Goal: Use online tool/utility: Utilize a website feature to perform a specific function

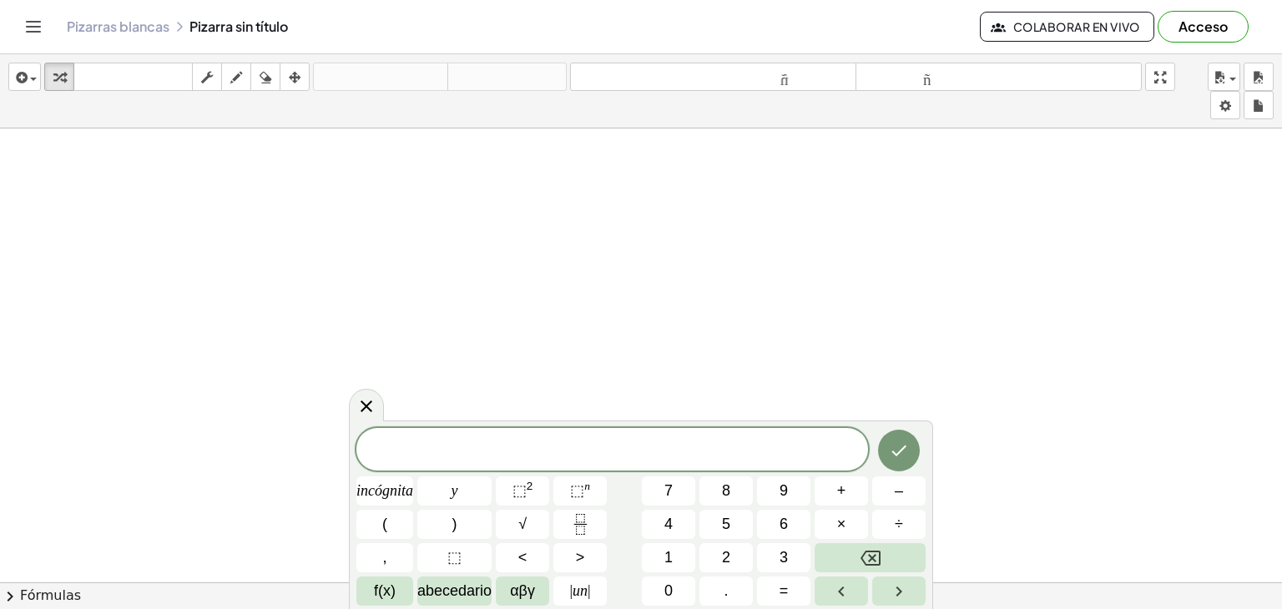
drag, startPoint x: 278, startPoint y: 171, endPoint x: 188, endPoint y: 261, distance: 127.4
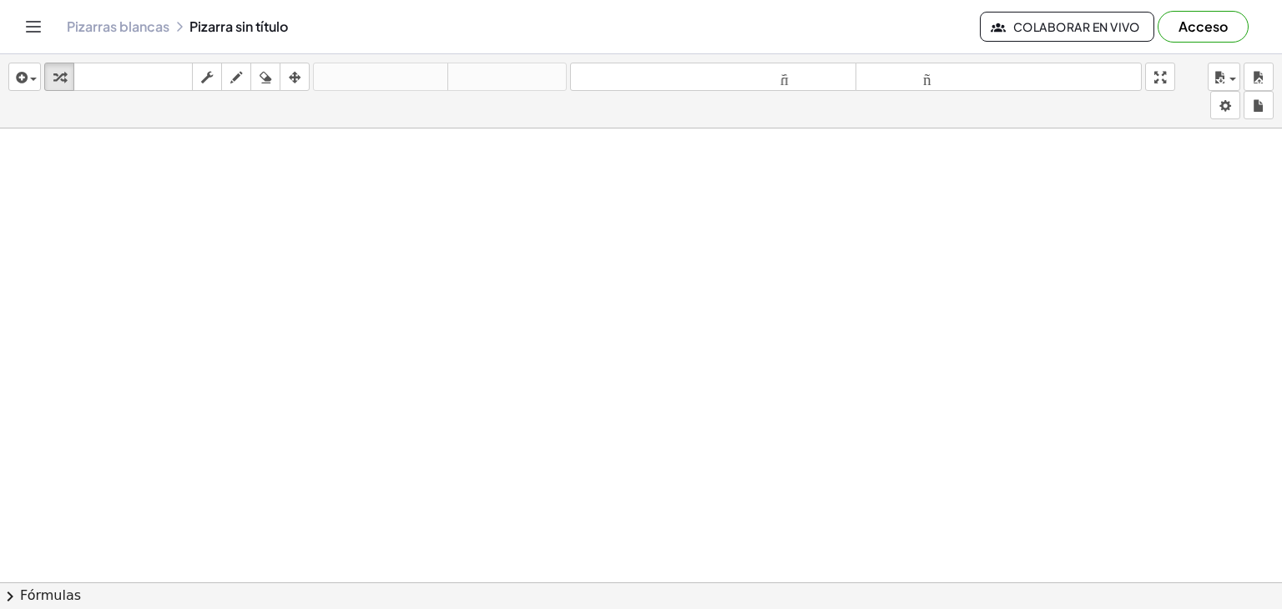
drag, startPoint x: 225, startPoint y: 224, endPoint x: 231, endPoint y: 217, distance: 9.5
drag, startPoint x: 231, startPoint y: 217, endPoint x: 179, endPoint y: 213, distance: 51.9
drag, startPoint x: 275, startPoint y: 204, endPoint x: 260, endPoint y: 284, distance: 80.7
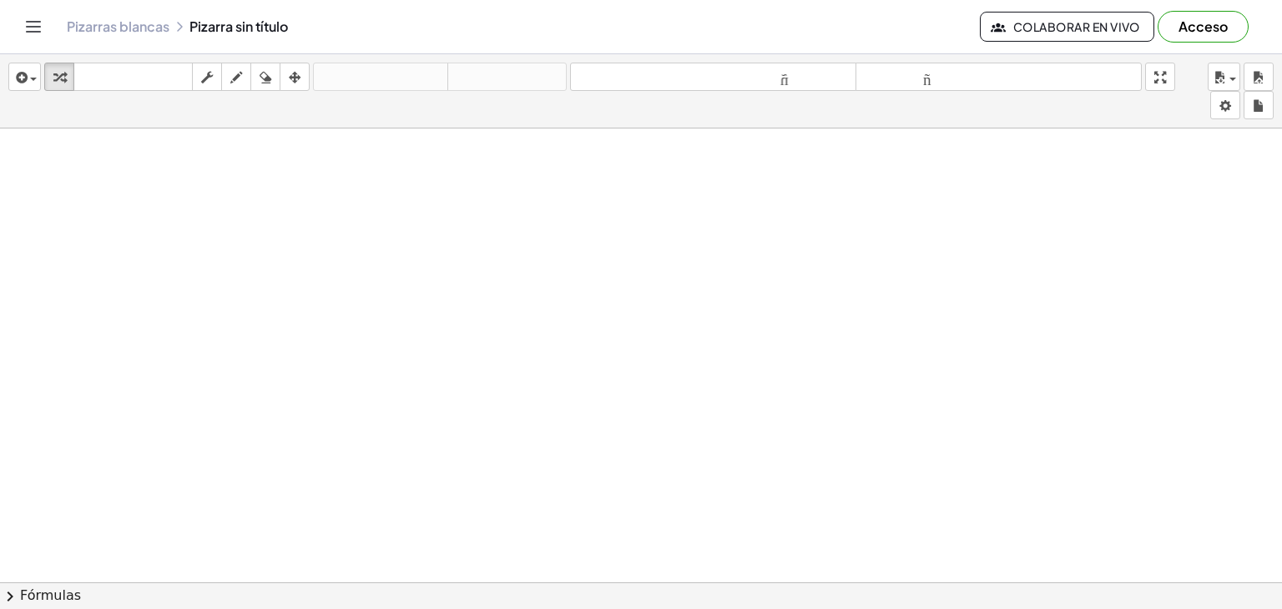
click at [225, 83] on div "button" at bounding box center [236, 77] width 22 height 20
click at [275, 86] on div "button" at bounding box center [265, 77] width 22 height 20
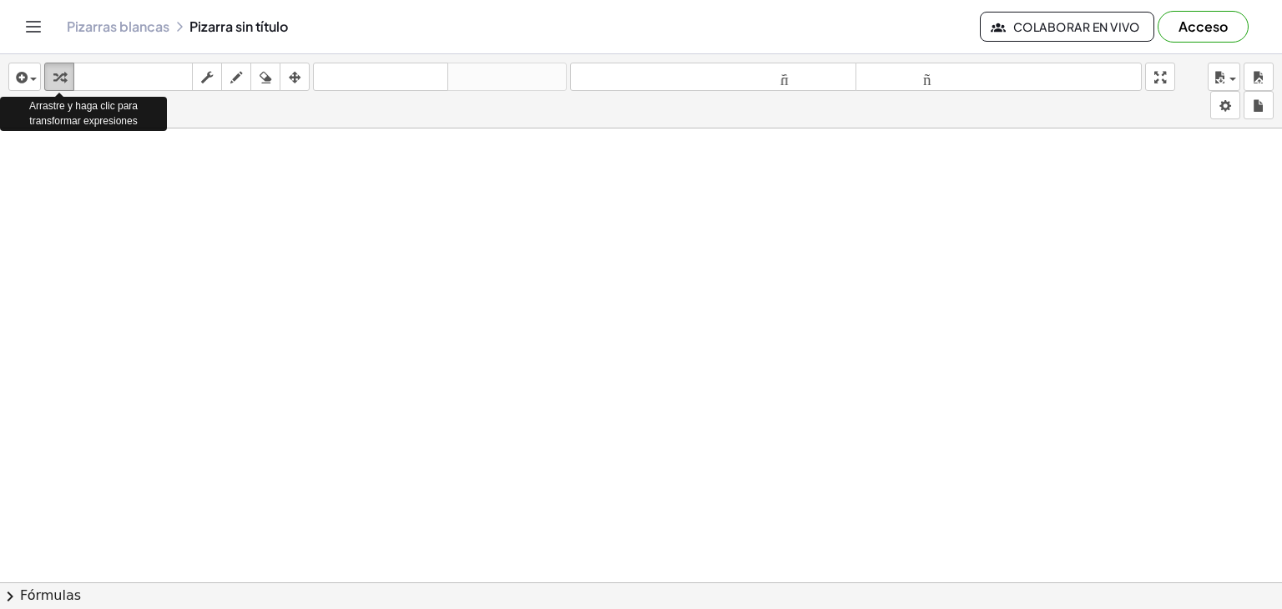
click at [69, 77] on div "button" at bounding box center [59, 77] width 22 height 20
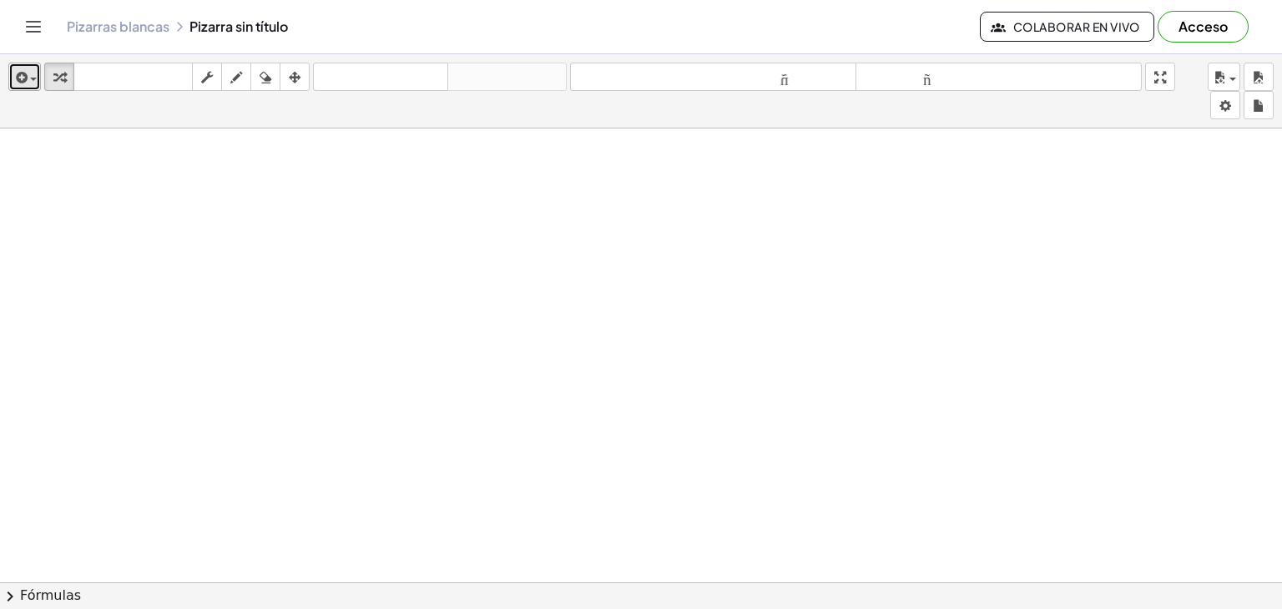
click at [33, 78] on span "button" at bounding box center [33, 79] width 7 height 3
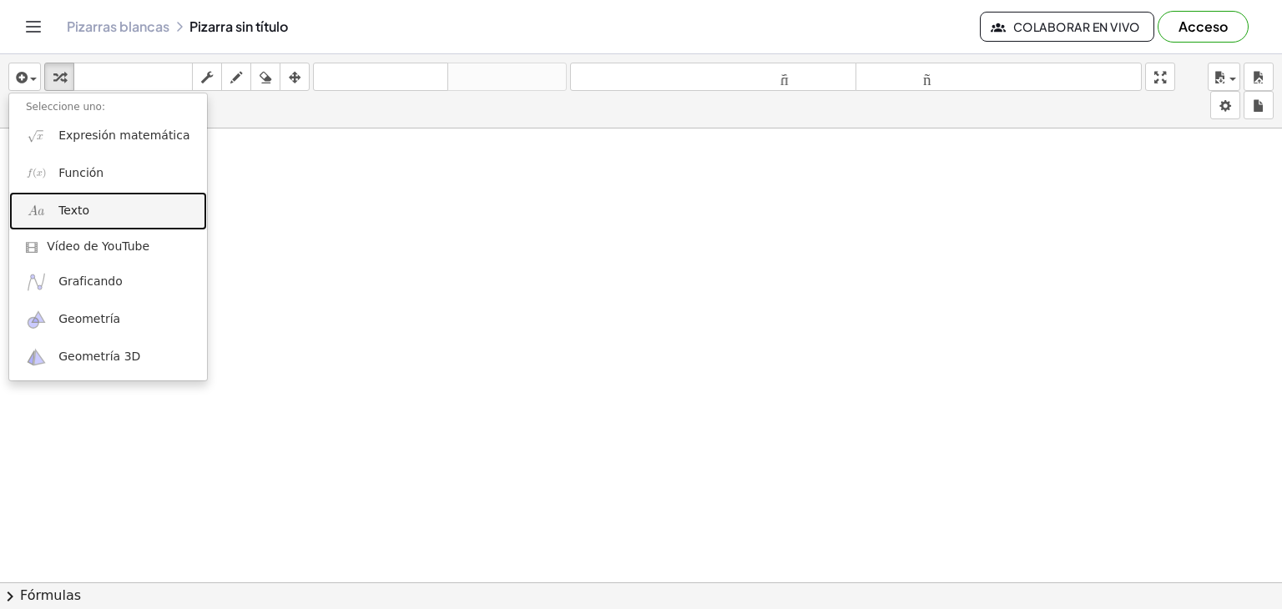
click at [64, 204] on font "Texto" at bounding box center [73, 210] width 31 height 13
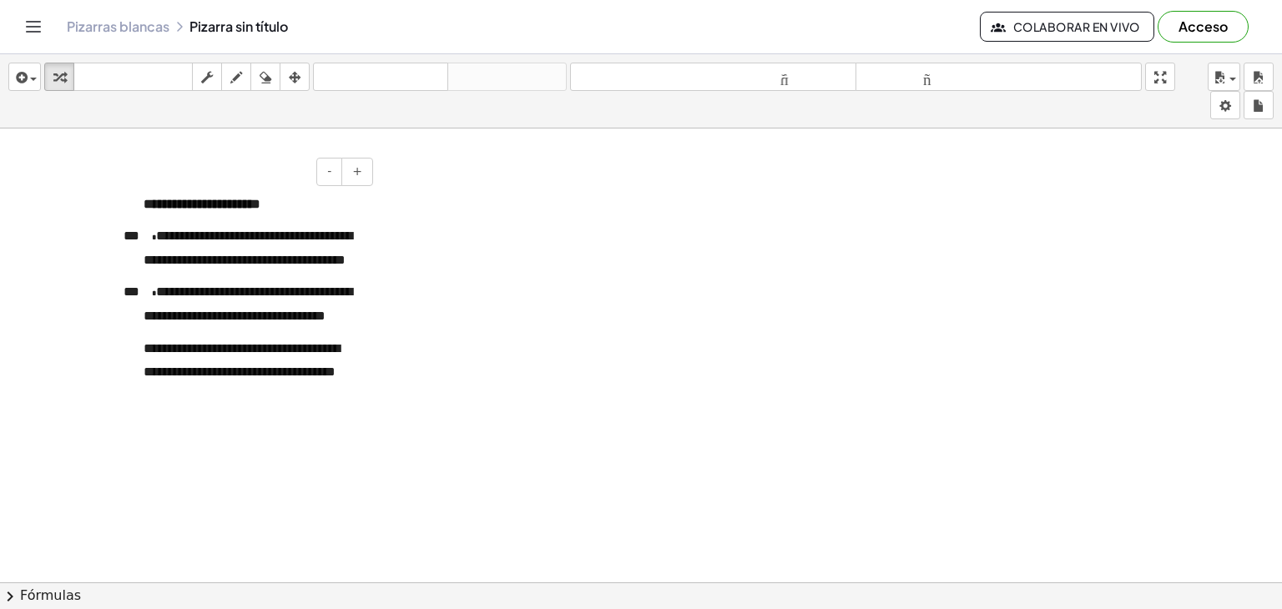
click at [149, 243] on font "**********" at bounding box center [248, 247] width 209 height 37
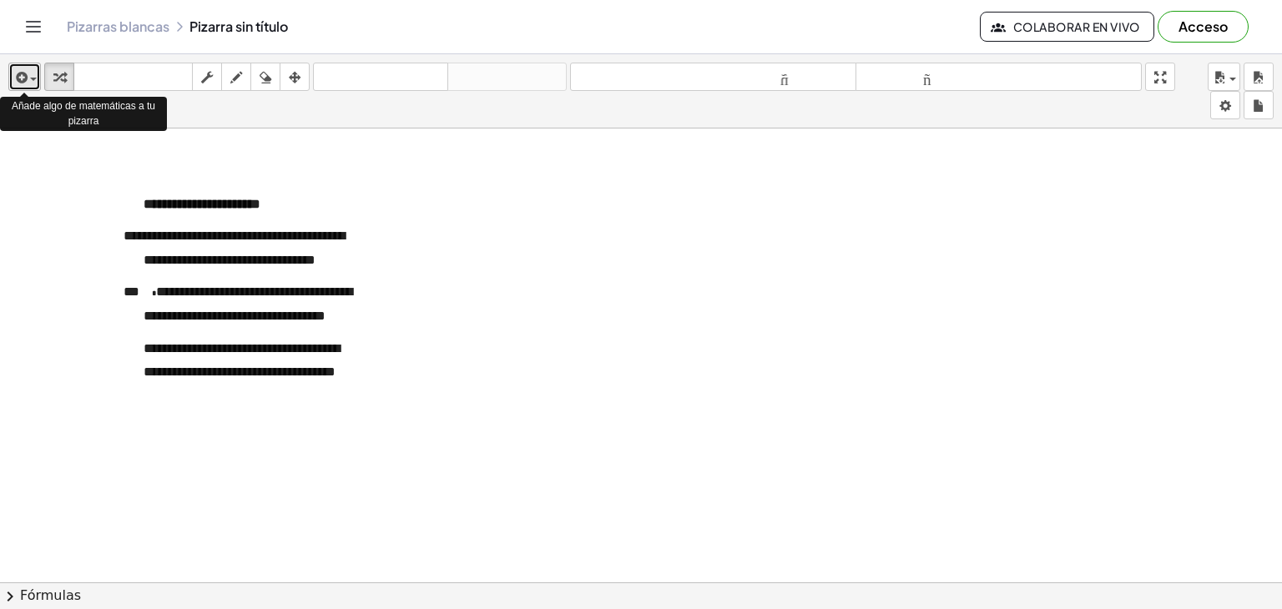
click at [34, 83] on div "button" at bounding box center [25, 77] width 24 height 20
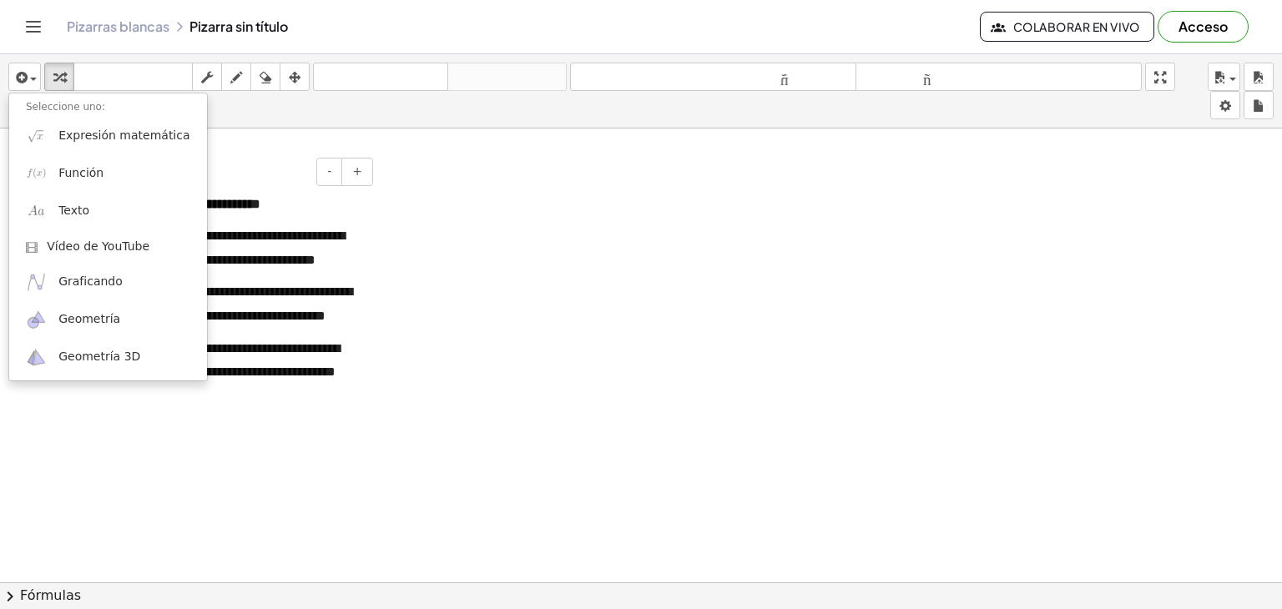
click at [250, 259] on font "**********" at bounding box center [233, 247] width 221 height 37
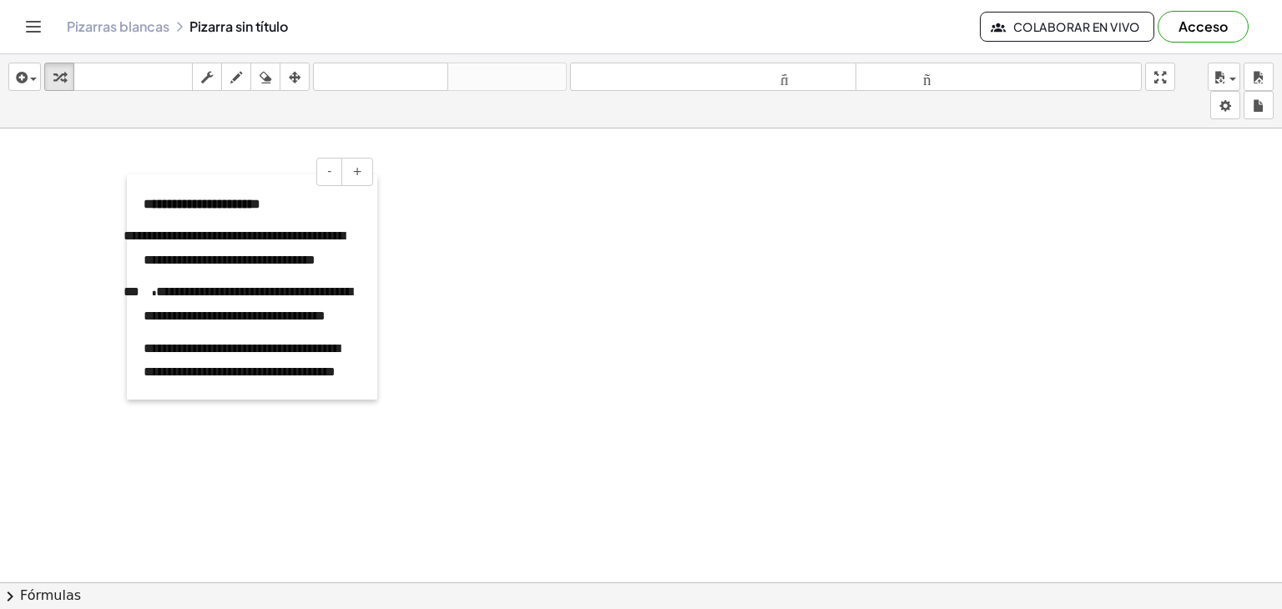
click at [132, 239] on div at bounding box center [135, 286] width 17 height 225
click at [176, 242] on font "**********" at bounding box center [233, 247] width 221 height 37
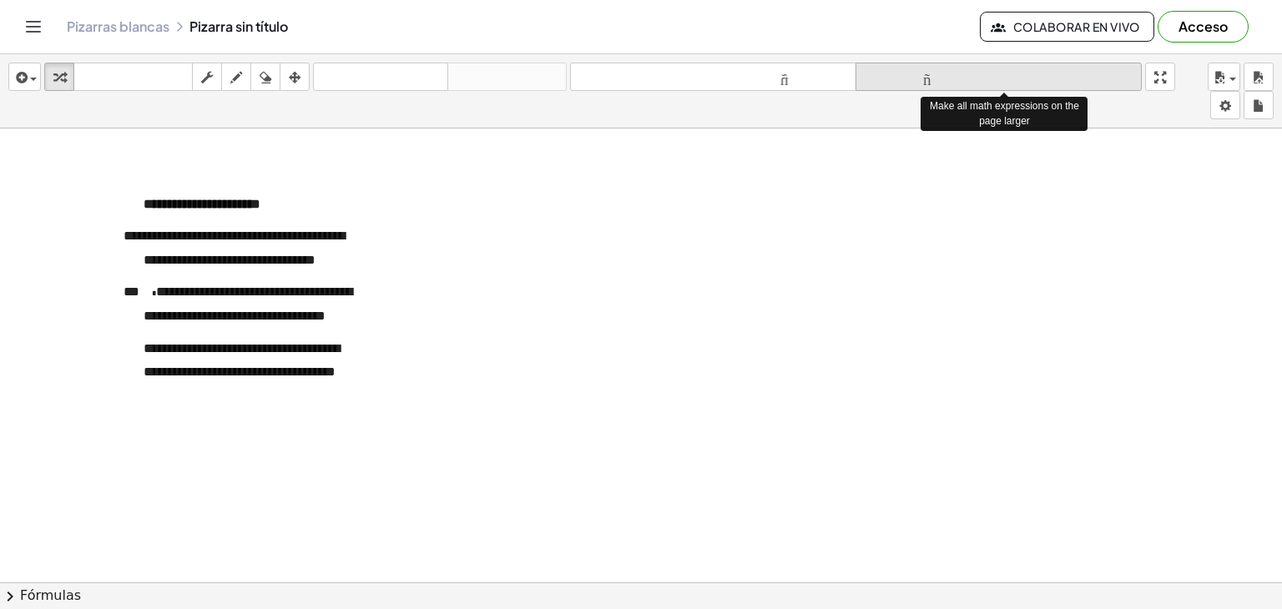
click at [958, 77] on font "tamaño_del_formato" at bounding box center [998, 77] width 278 height 16
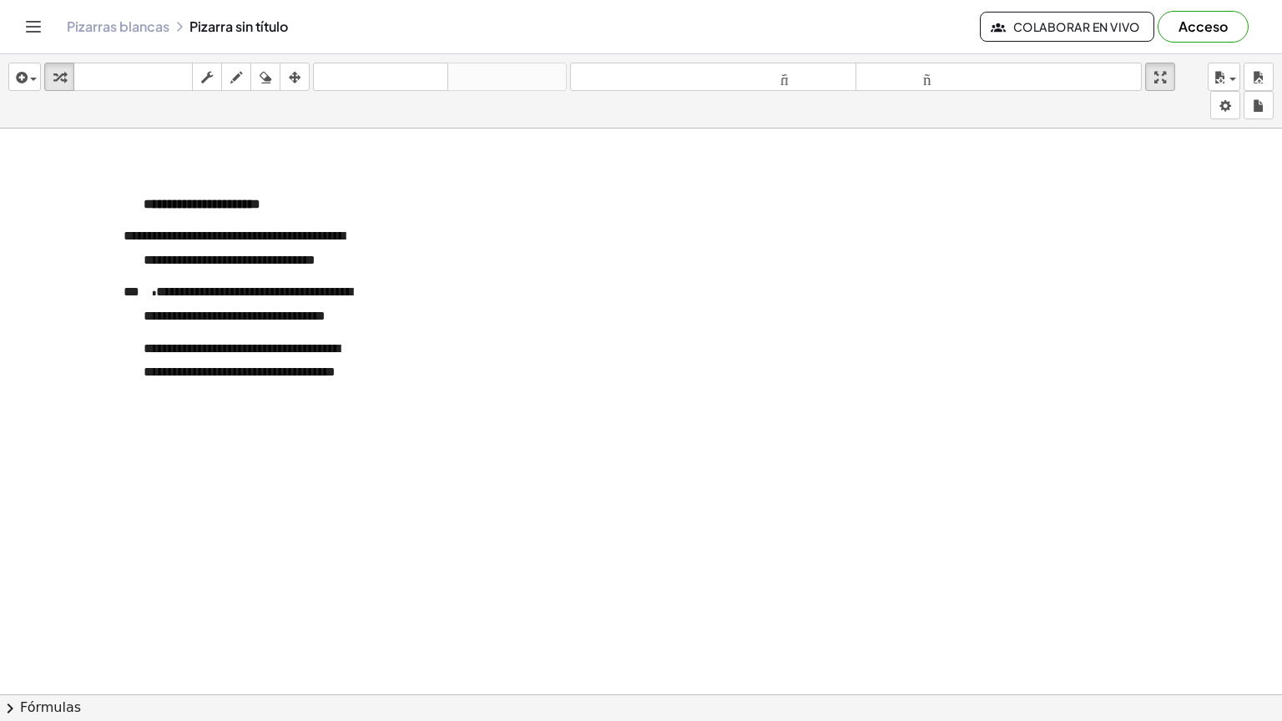
drag, startPoint x: 1155, startPoint y: 82, endPoint x: 1155, endPoint y: 154, distance: 72.6
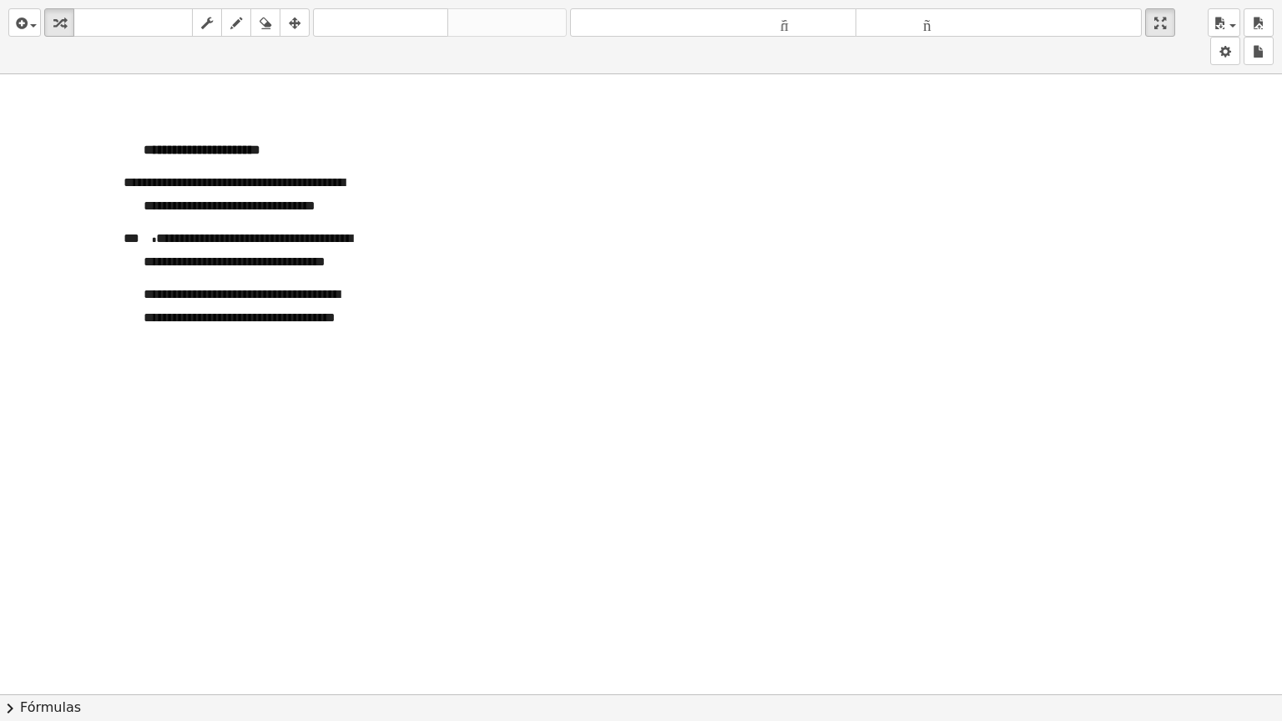
click at [1155, 154] on div "**********" at bounding box center [641, 360] width 1282 height 721
drag, startPoint x: 1164, startPoint y: 18, endPoint x: 1164, endPoint y: -55, distance: 72.6
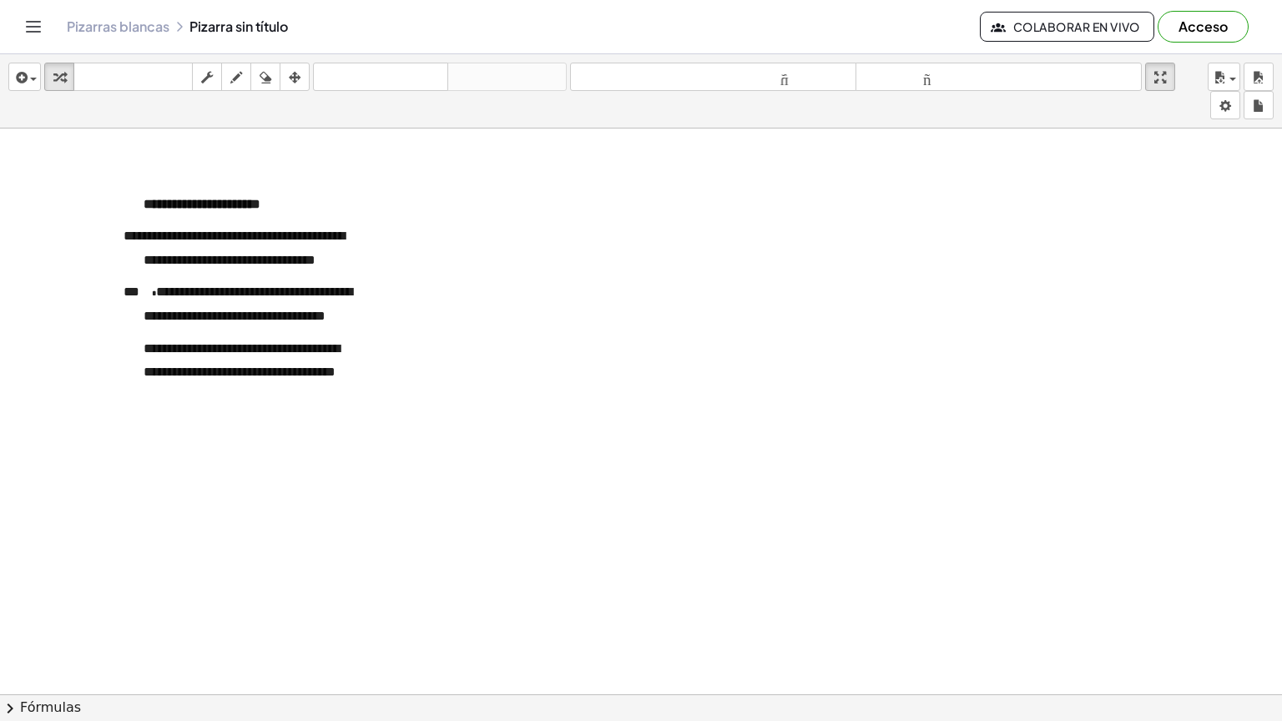
click at [1164, 0] on html "**********" at bounding box center [641, 360] width 1282 height 721
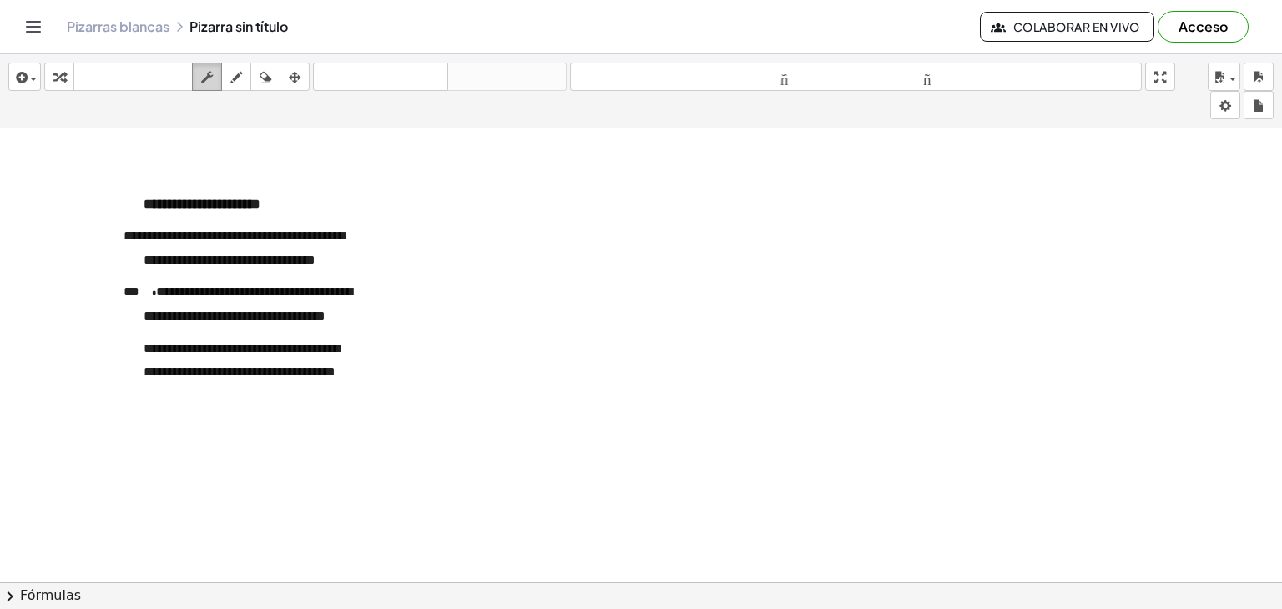
click at [210, 77] on icon "button" at bounding box center [207, 78] width 12 height 20
click at [263, 80] on icon "button" at bounding box center [265, 78] width 12 height 20
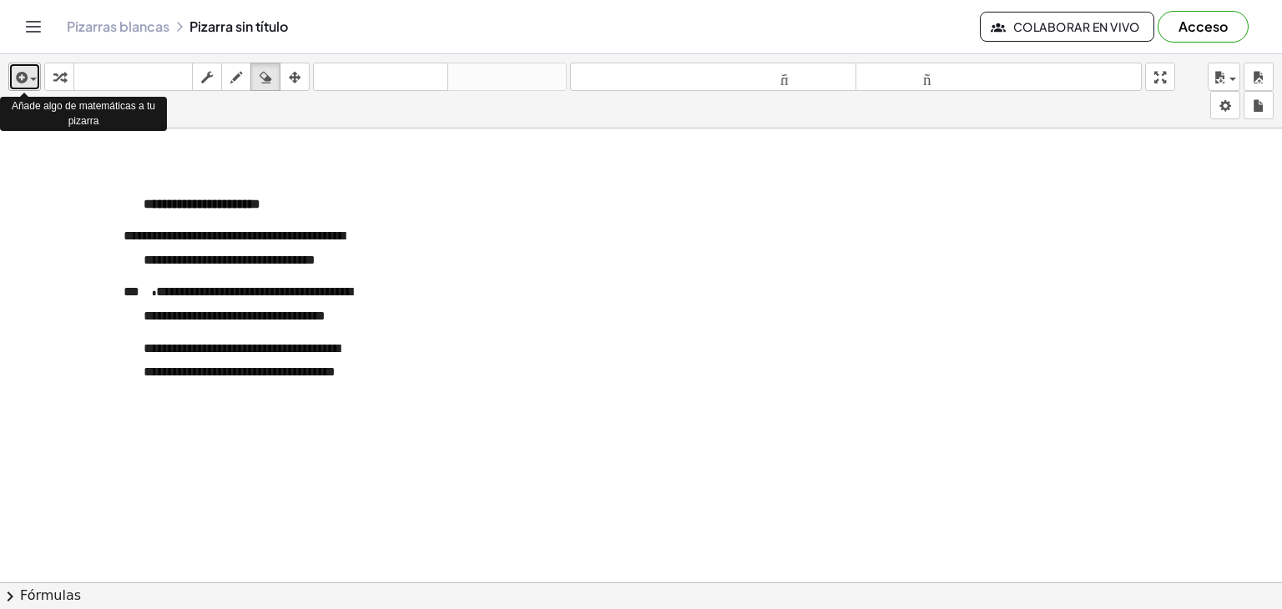
click at [29, 83] on span "button" at bounding box center [29, 79] width 3 height 12
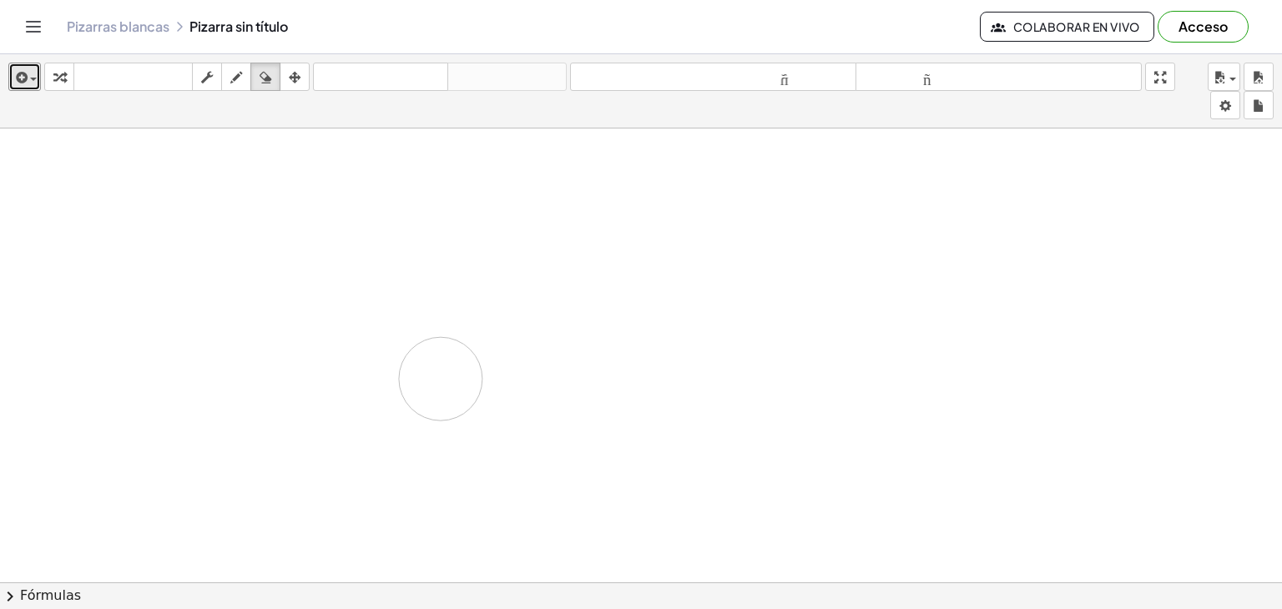
drag, startPoint x: 303, startPoint y: 263, endPoint x: 335, endPoint y: 345, distance: 87.7
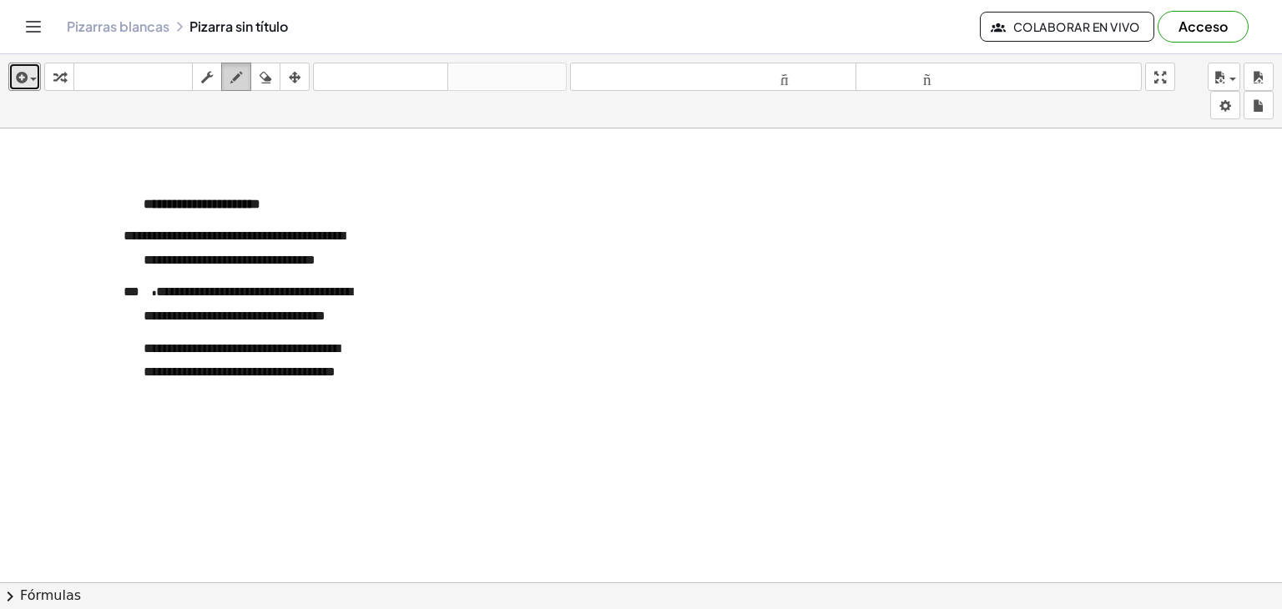
click at [235, 84] on icon "button" at bounding box center [236, 78] width 12 height 20
drag, startPoint x: 219, startPoint y: 254, endPoint x: 128, endPoint y: 305, distance: 104.5
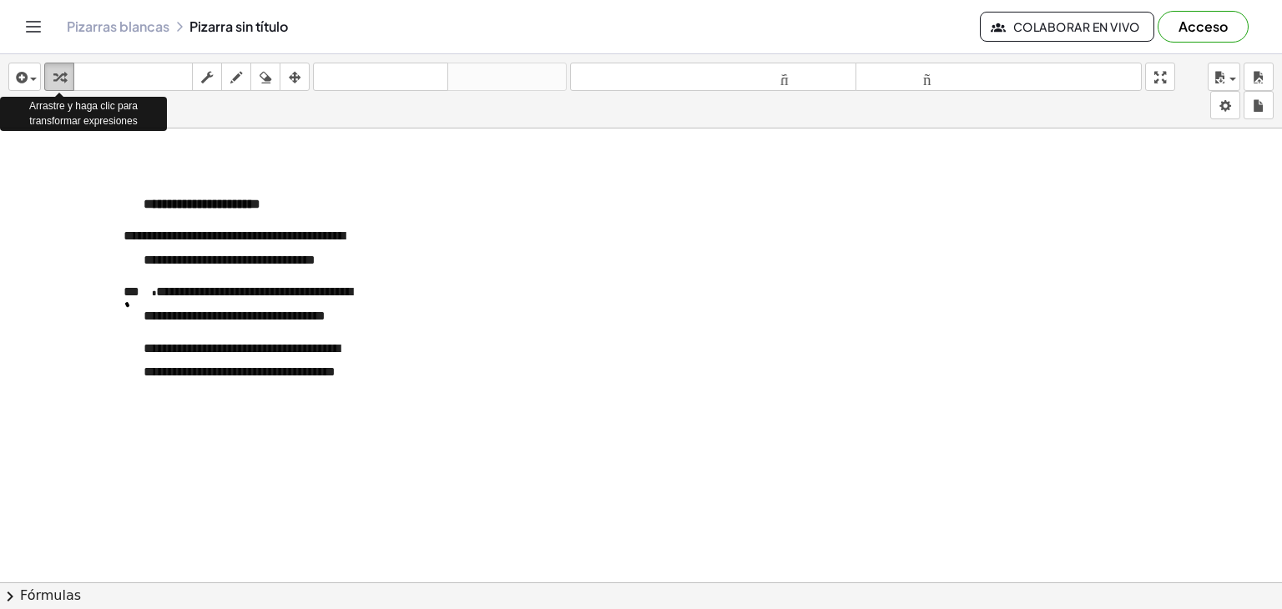
click at [57, 80] on icon "button" at bounding box center [59, 78] width 12 height 20
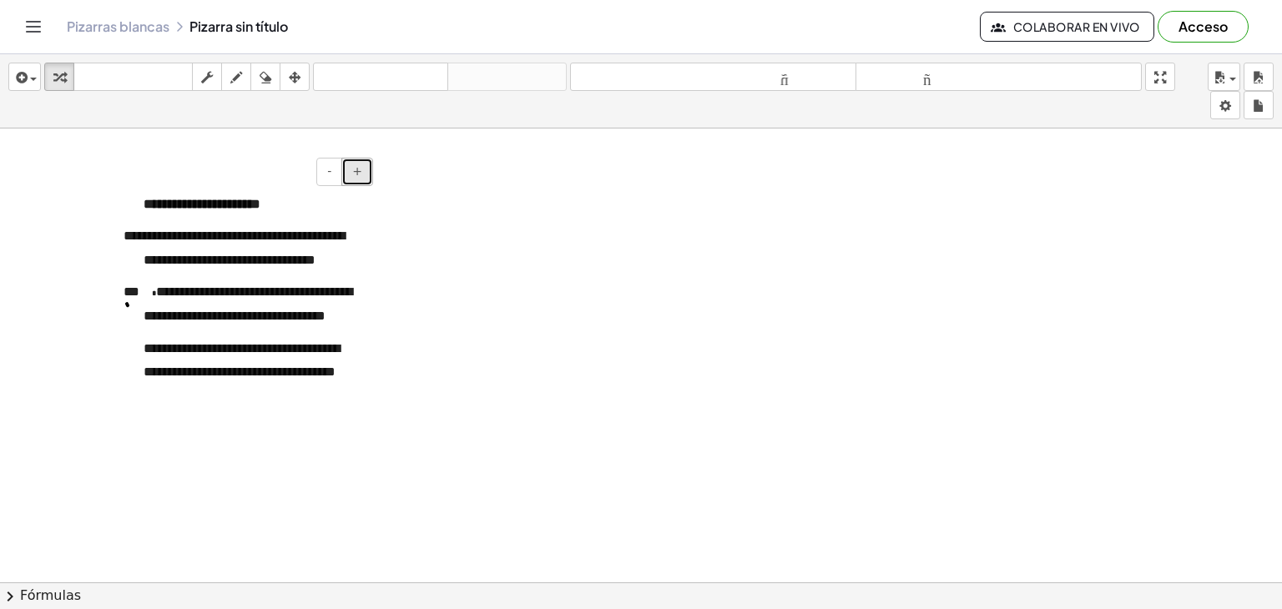
click at [359, 173] on font "+" at bounding box center [357, 170] width 10 height 13
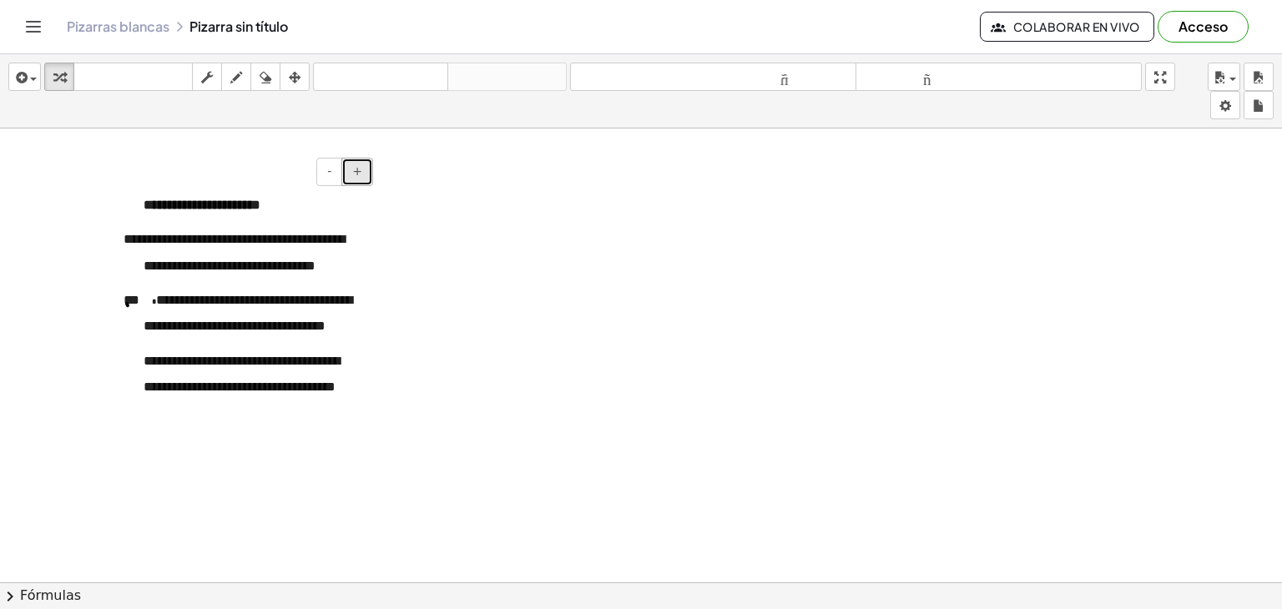
click at [359, 173] on font "+" at bounding box center [357, 170] width 10 height 13
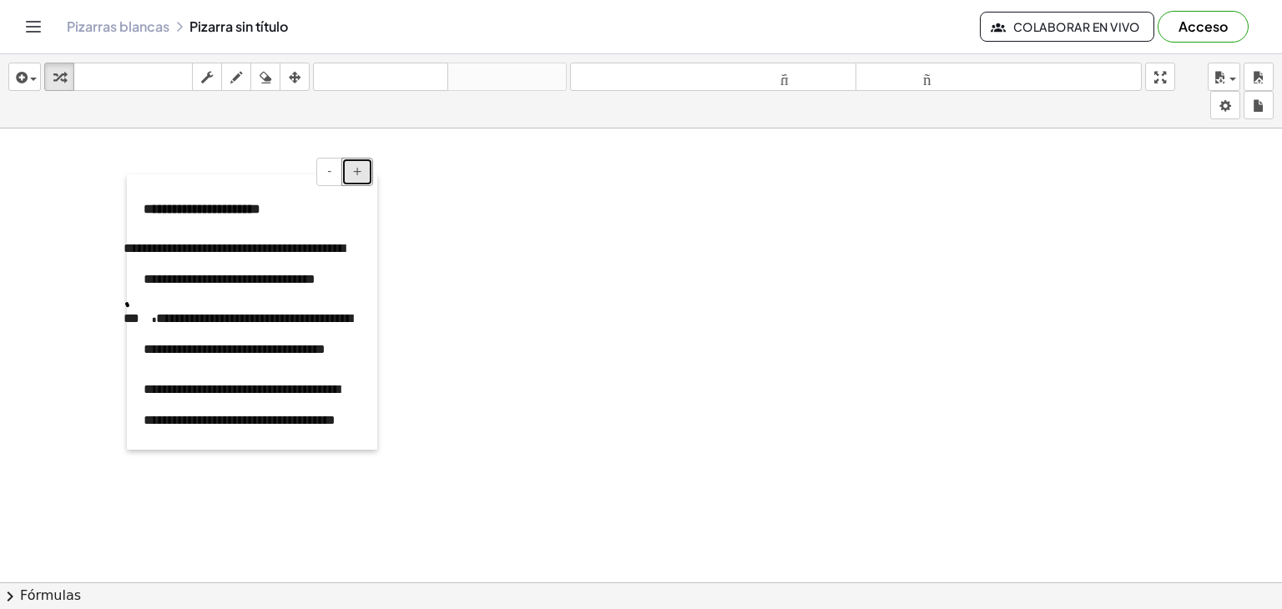
click at [141, 318] on div at bounding box center [135, 311] width 17 height 275
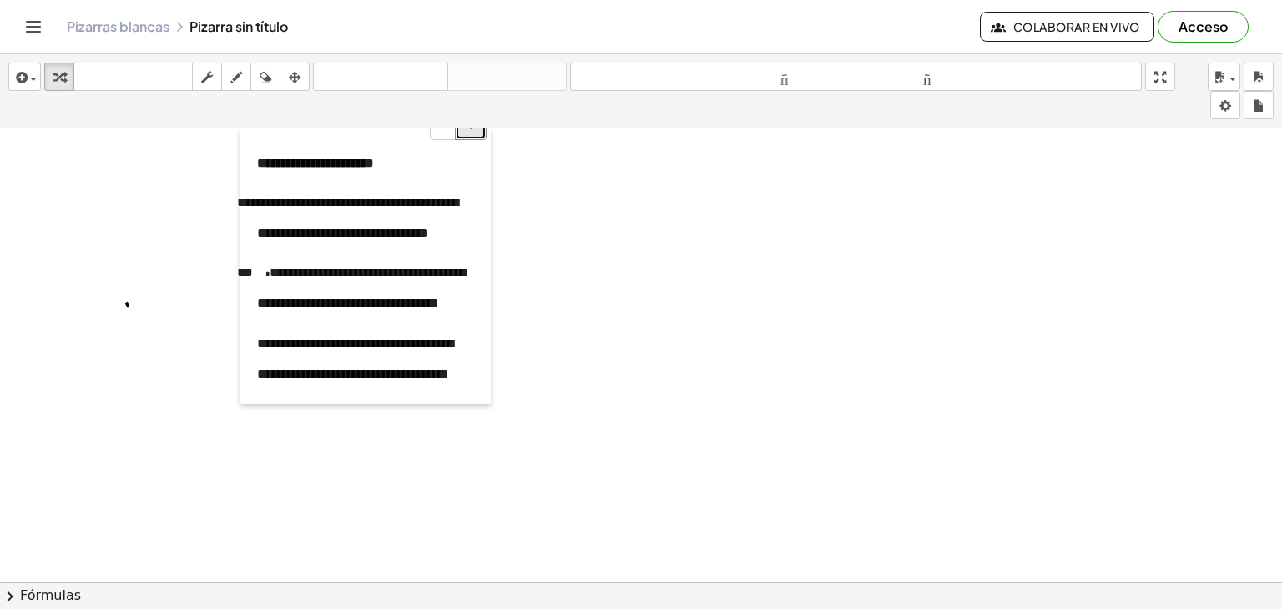
drag, startPoint x: 139, startPoint y: 194, endPoint x: 253, endPoint y: 118, distance: 137.0
click at [253, 118] on div "**********" at bounding box center [641, 331] width 1282 height 555
drag, startPoint x: 325, startPoint y: 229, endPoint x: 250, endPoint y: 251, distance: 78.4
click at [250, 251] on div "**********" at bounding box center [365, 265] width 250 height 275
click at [1222, 113] on body "**********" at bounding box center [641, 304] width 1282 height 609
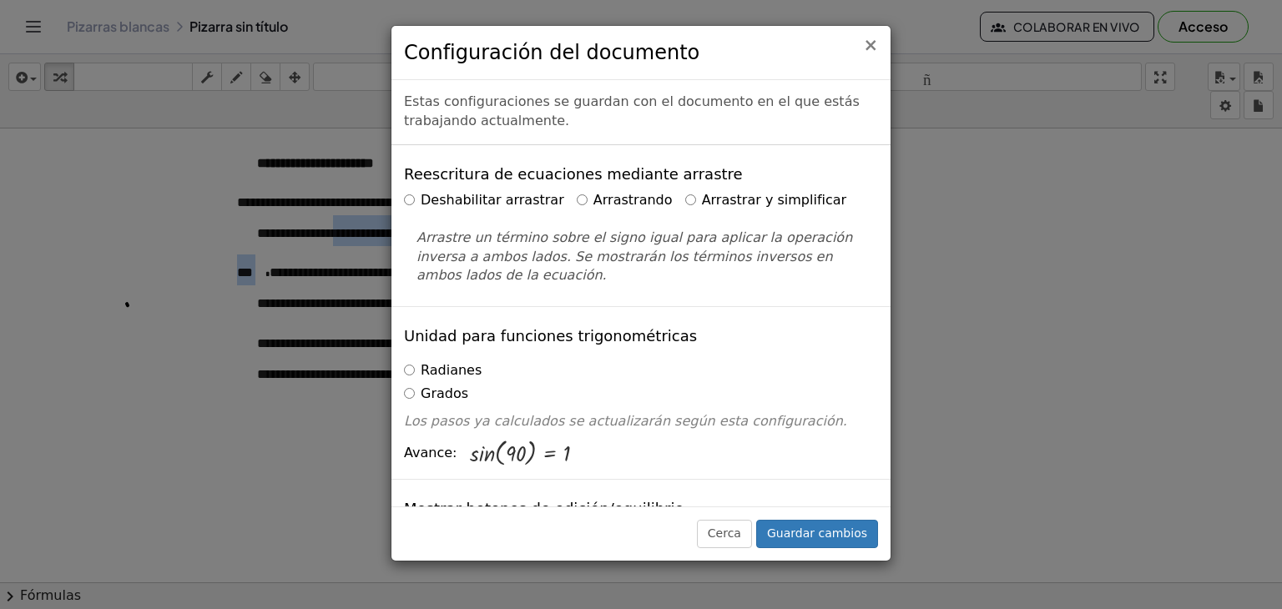
click at [870, 42] on font "×" at bounding box center [870, 45] width 15 height 20
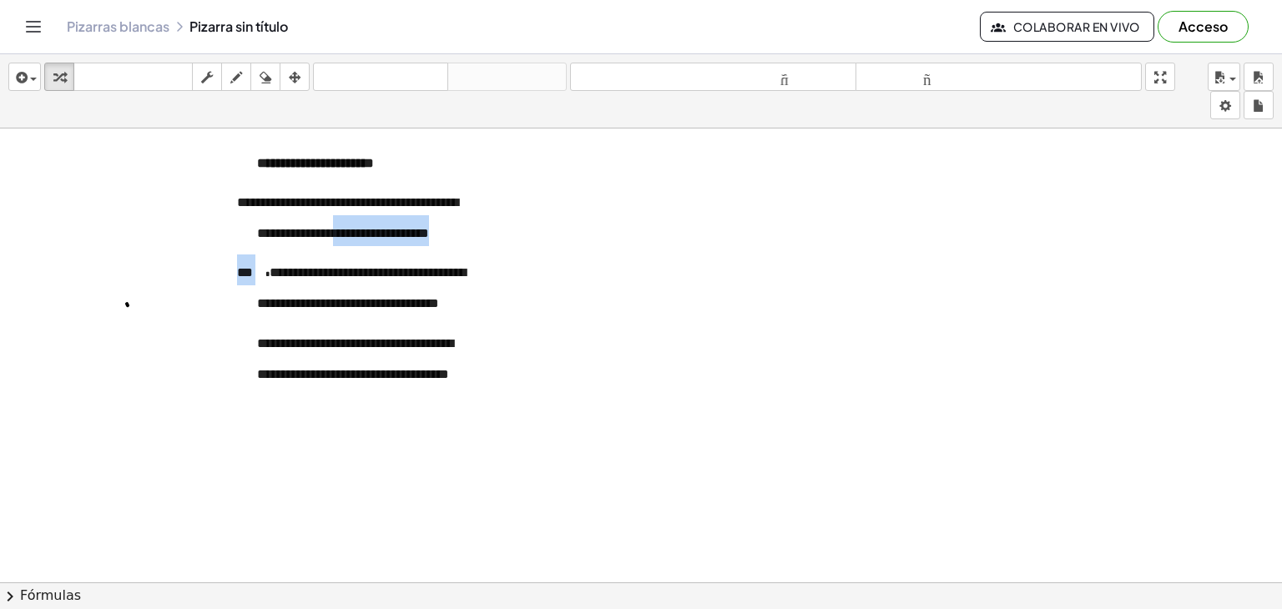
click at [38, 598] on font "Fórmulas" at bounding box center [50, 595] width 61 height 16
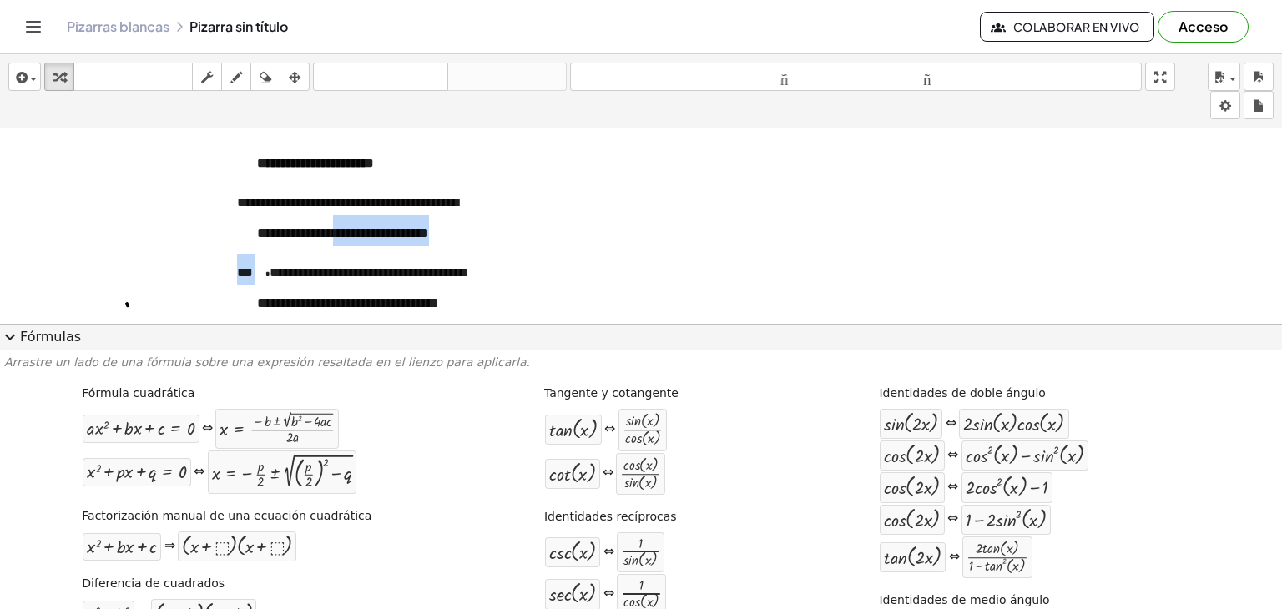
click at [219, 75] on button "fregar" at bounding box center [207, 77] width 30 height 28
click at [32, 84] on div "button" at bounding box center [25, 77] width 24 height 20
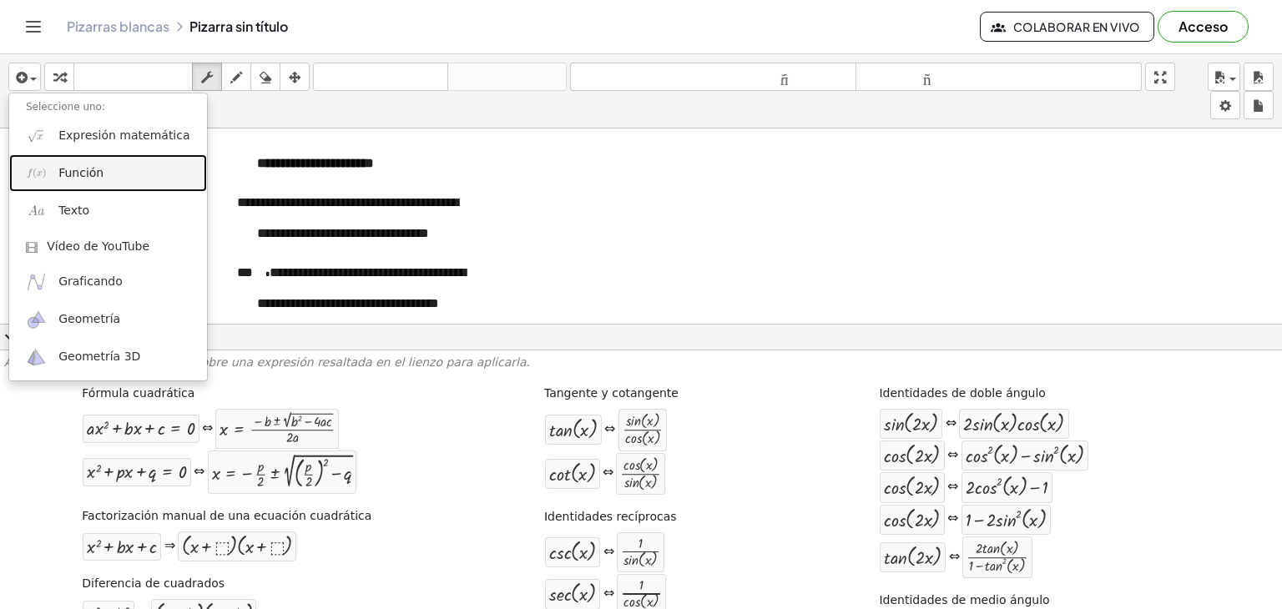
click at [78, 178] on font "Función" at bounding box center [80, 172] width 45 height 13
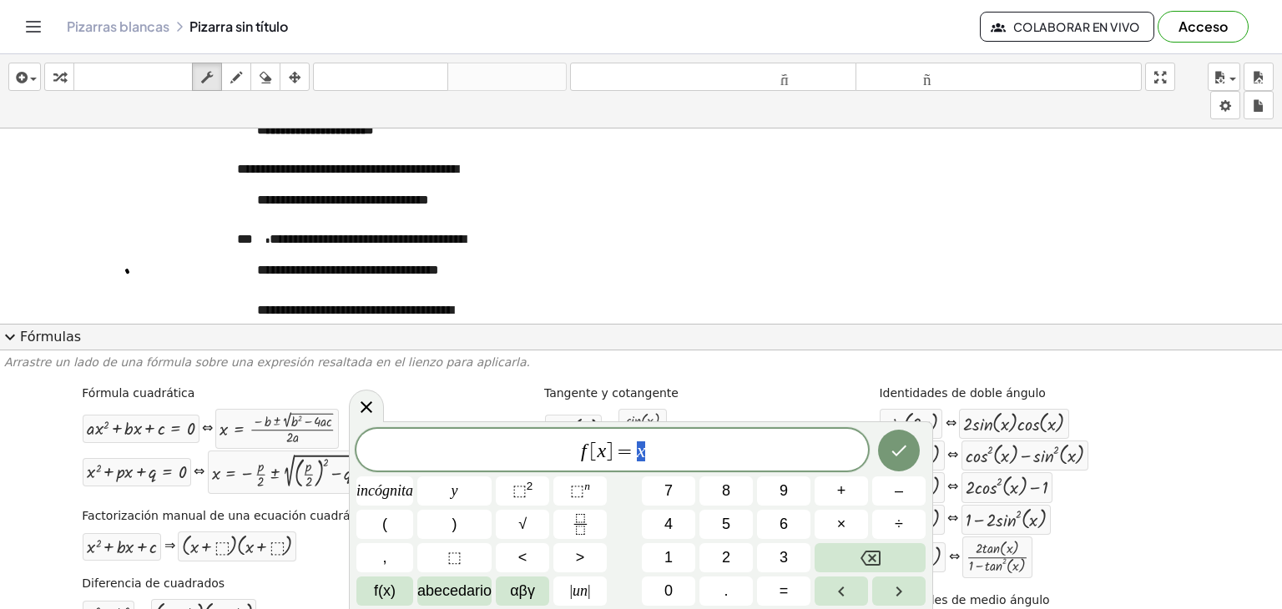
scroll to position [67, 0]
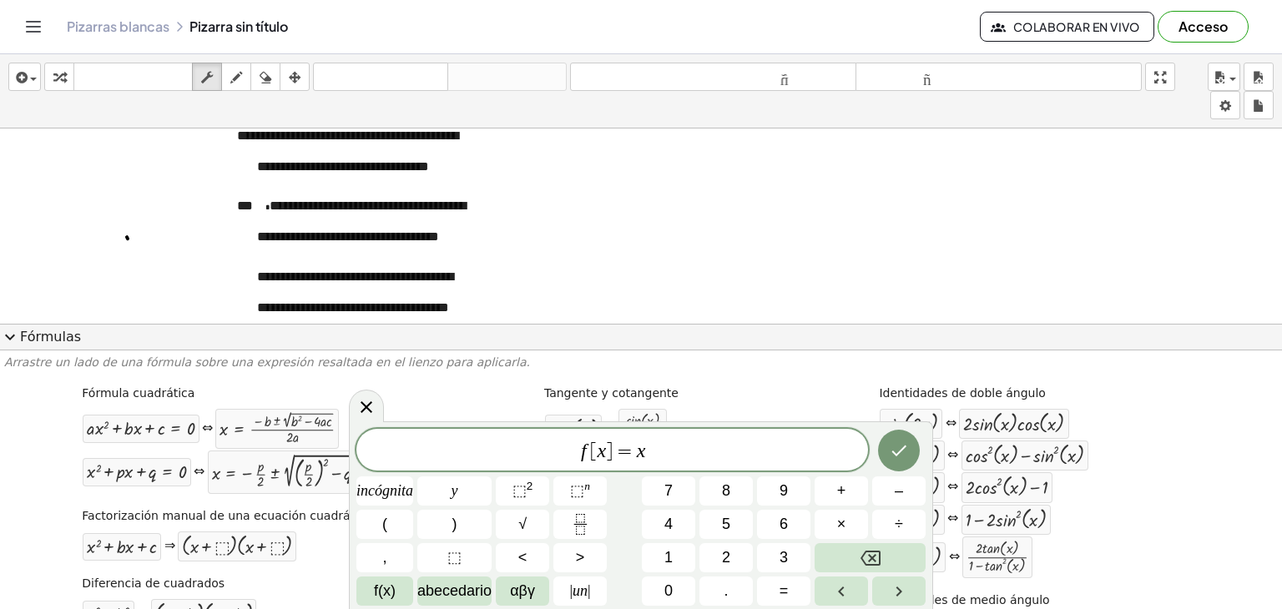
click at [21, 333] on font "Fórmulas" at bounding box center [50, 337] width 61 height 16
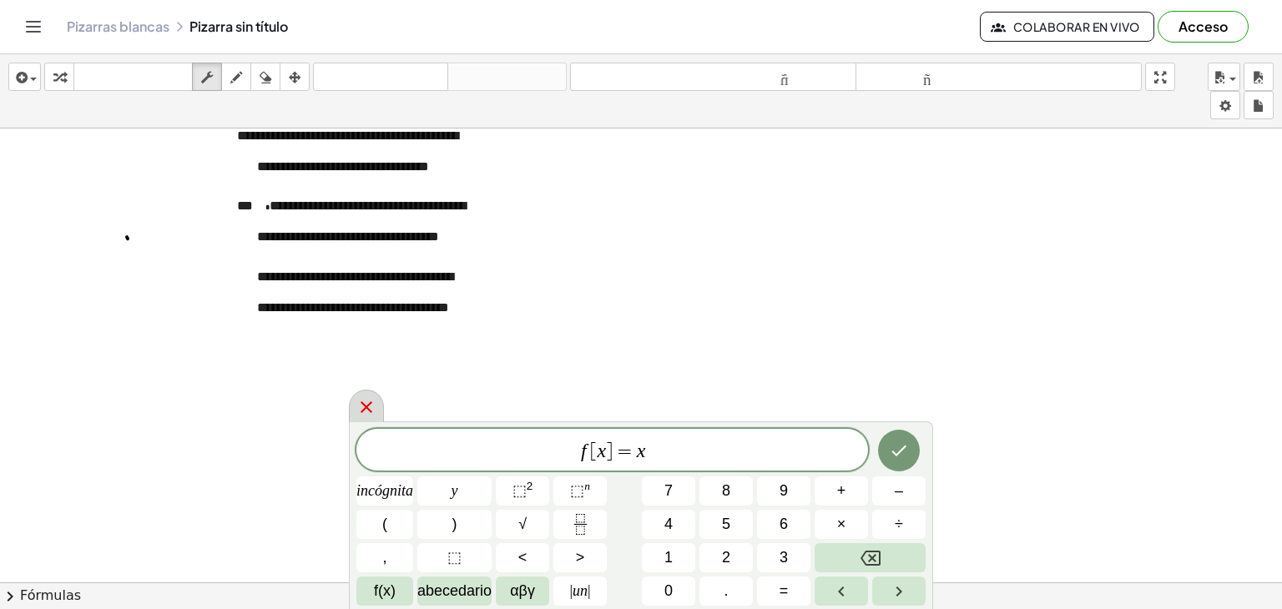
click at [367, 404] on icon at bounding box center [366, 407] width 12 height 12
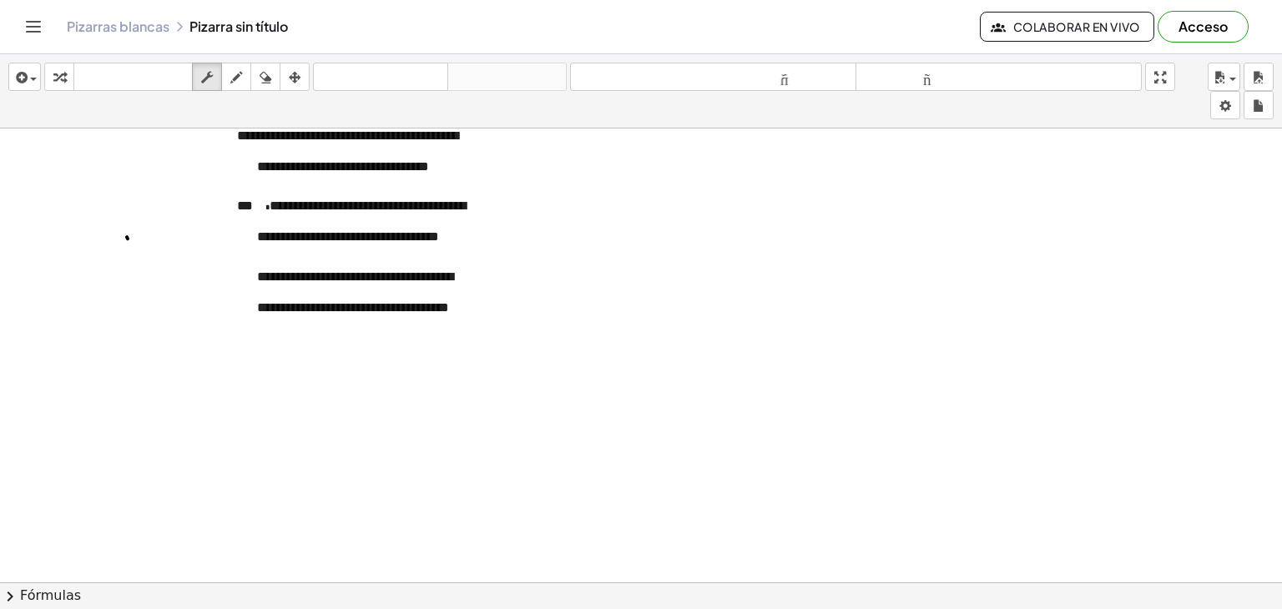
scroll to position [0, 0]
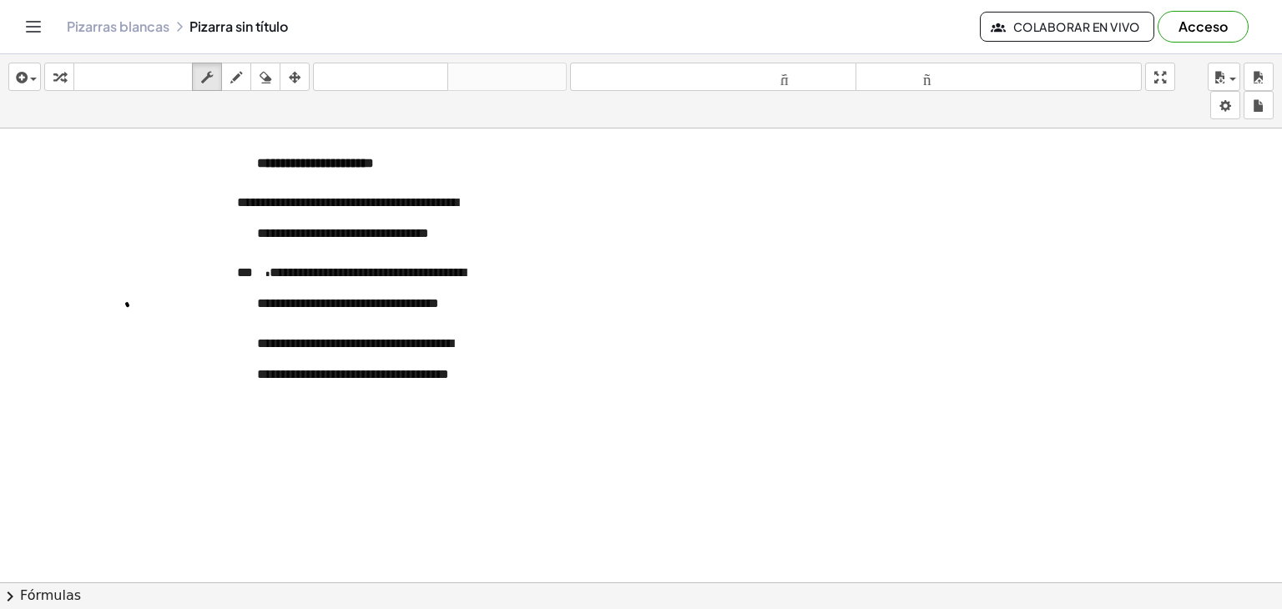
click at [24, 17] on icon "Cambiar navegación" at bounding box center [33, 27] width 20 height 20
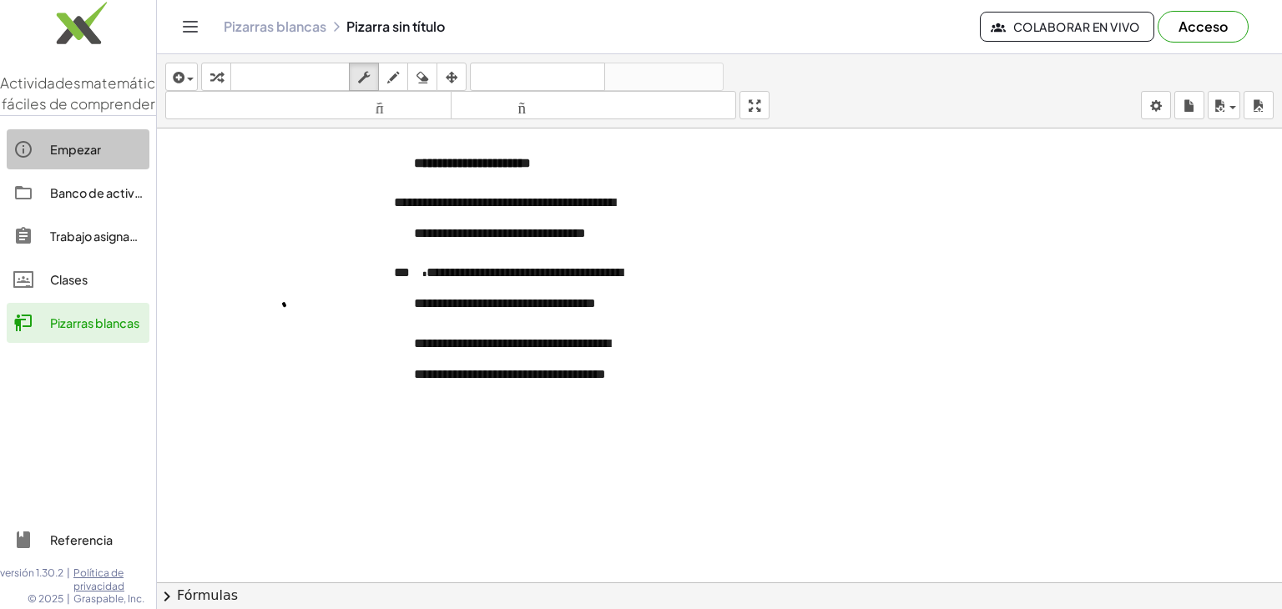
click at [70, 157] on font "Empezar" at bounding box center [75, 149] width 51 height 15
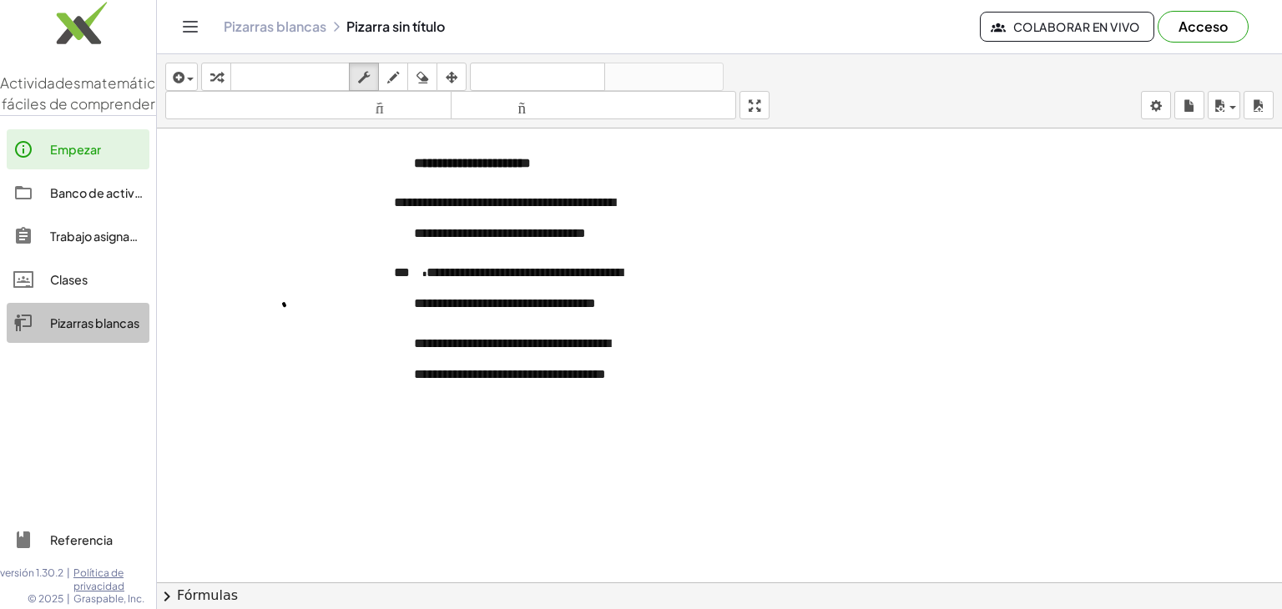
click at [80, 330] on font "Pizarras blancas" at bounding box center [94, 322] width 89 height 15
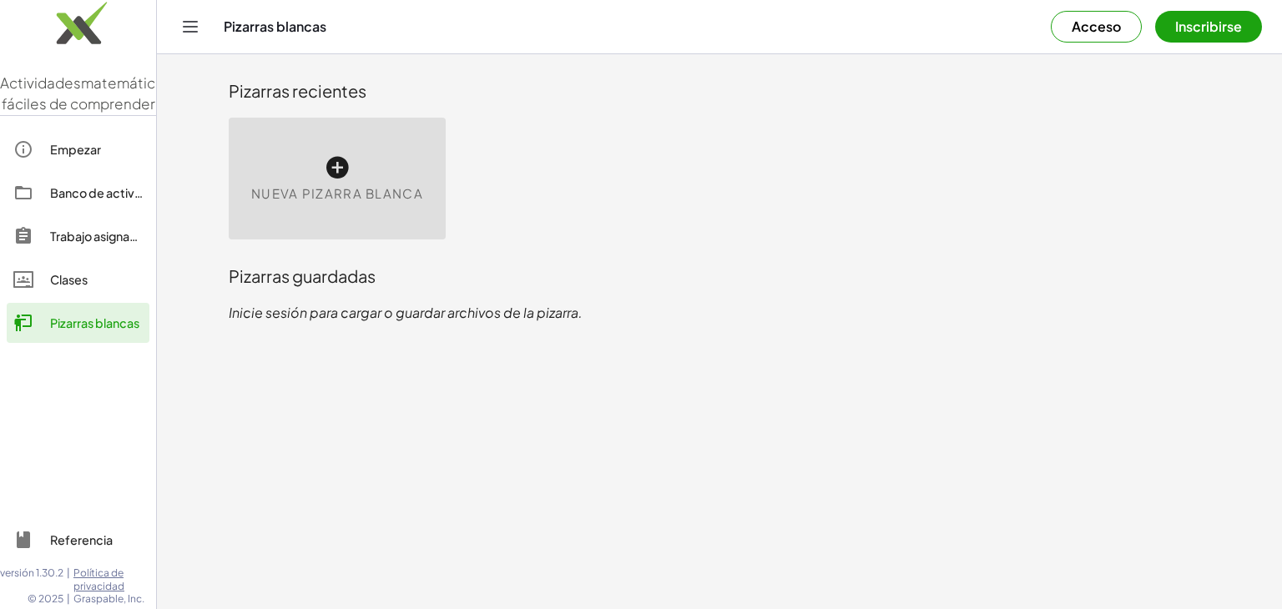
click at [367, 194] on font "Nueva pizarra blanca" at bounding box center [337, 193] width 172 height 16
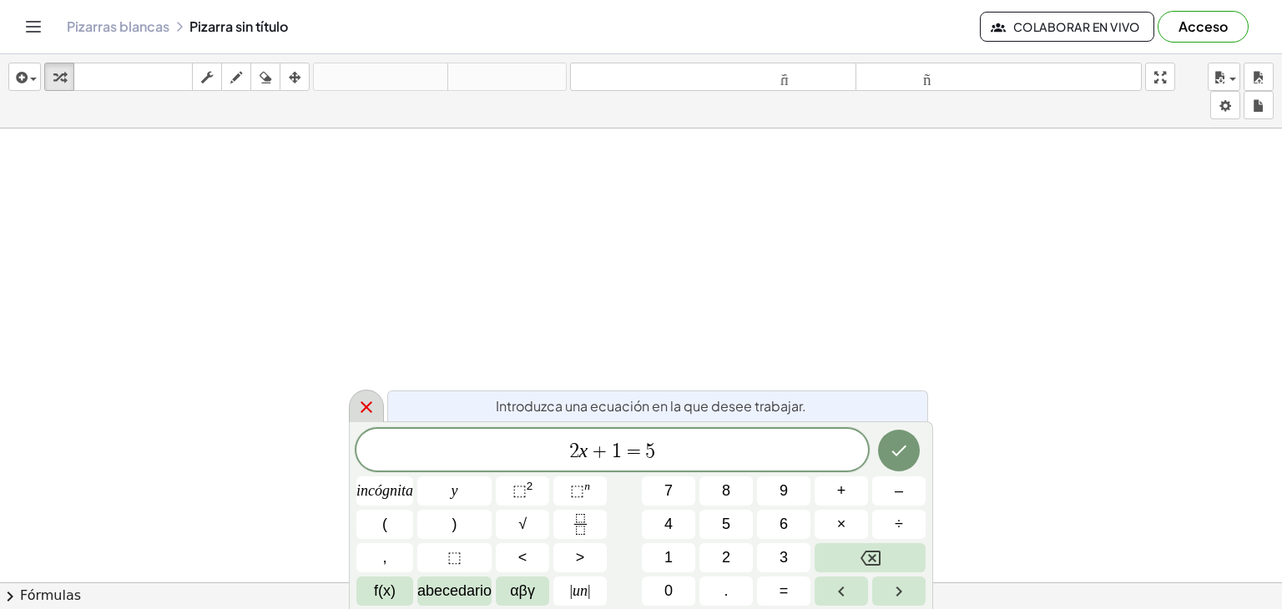
click at [364, 401] on icon at bounding box center [366, 407] width 20 height 20
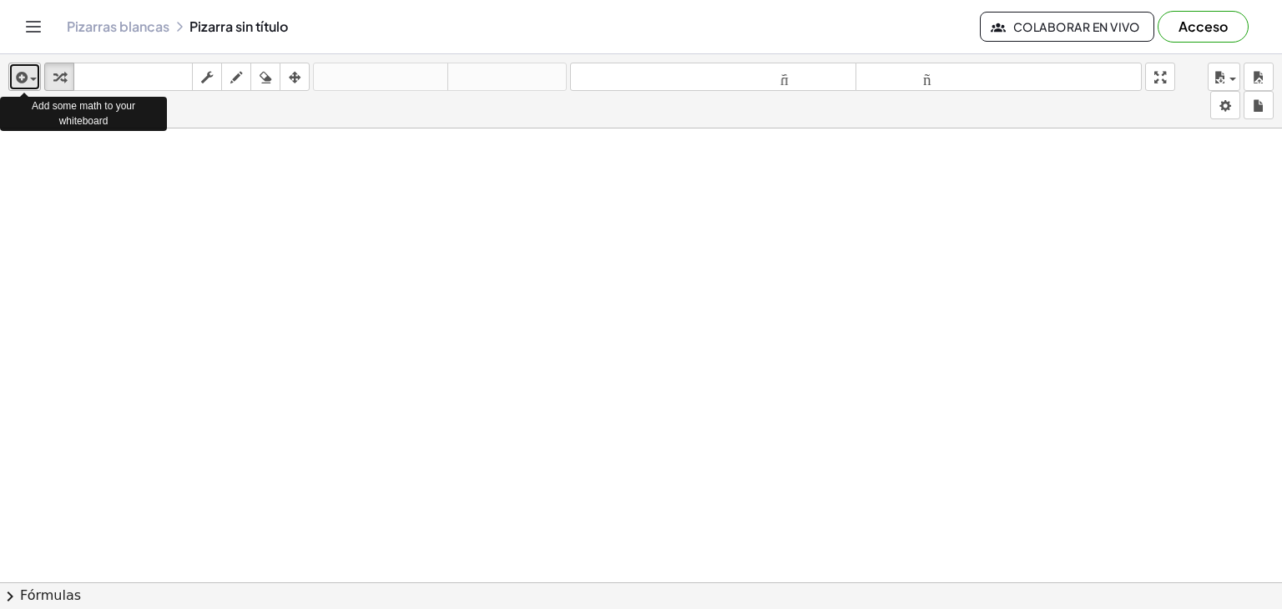
click at [33, 82] on div "button" at bounding box center [25, 77] width 24 height 20
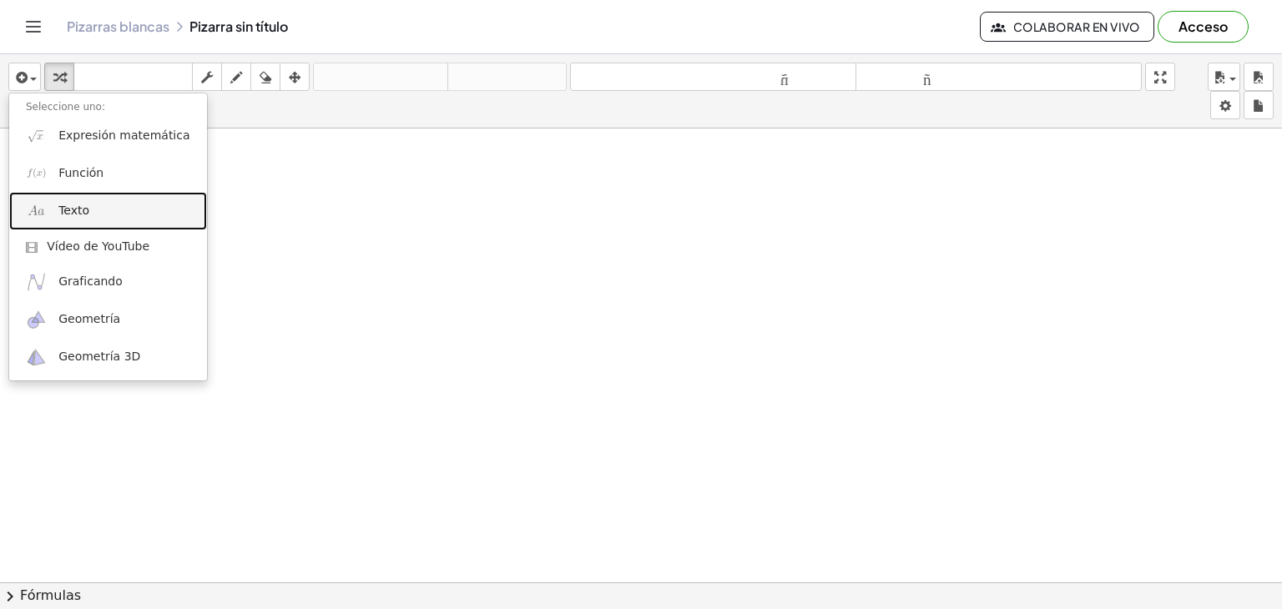
click at [67, 212] on font "Texto" at bounding box center [73, 210] width 31 height 13
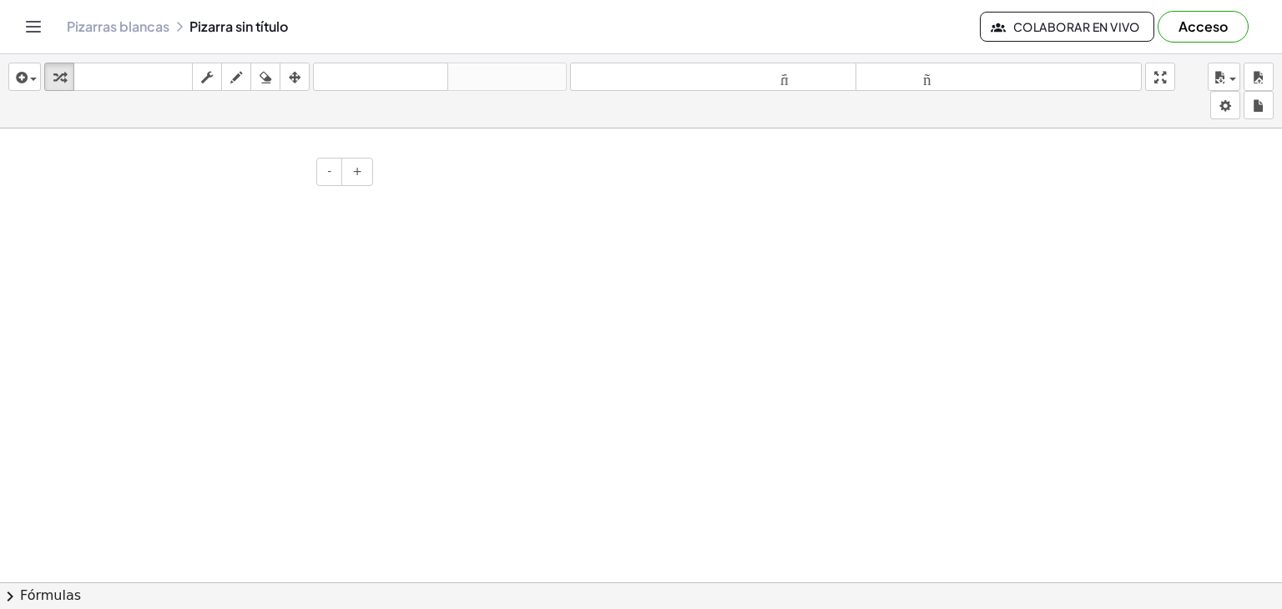
click at [214, 201] on div at bounding box center [252, 203] width 250 height 58
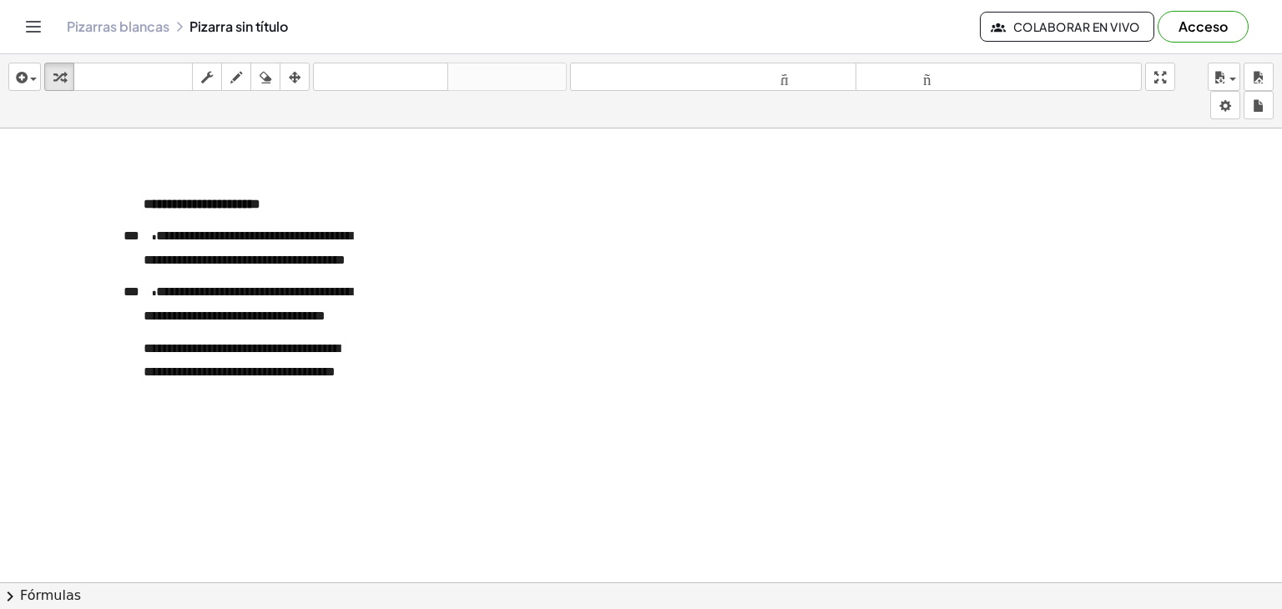
click at [451, 290] on div at bounding box center [641, 594] width 1282 height 932
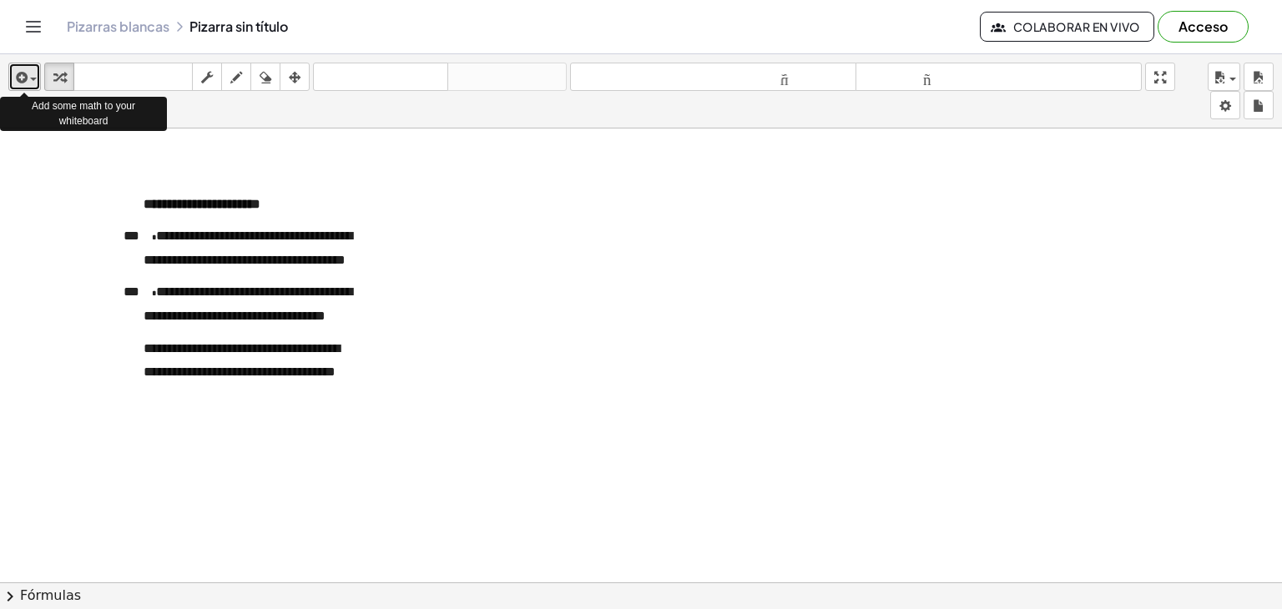
click at [34, 81] on span "button" at bounding box center [33, 79] width 7 height 3
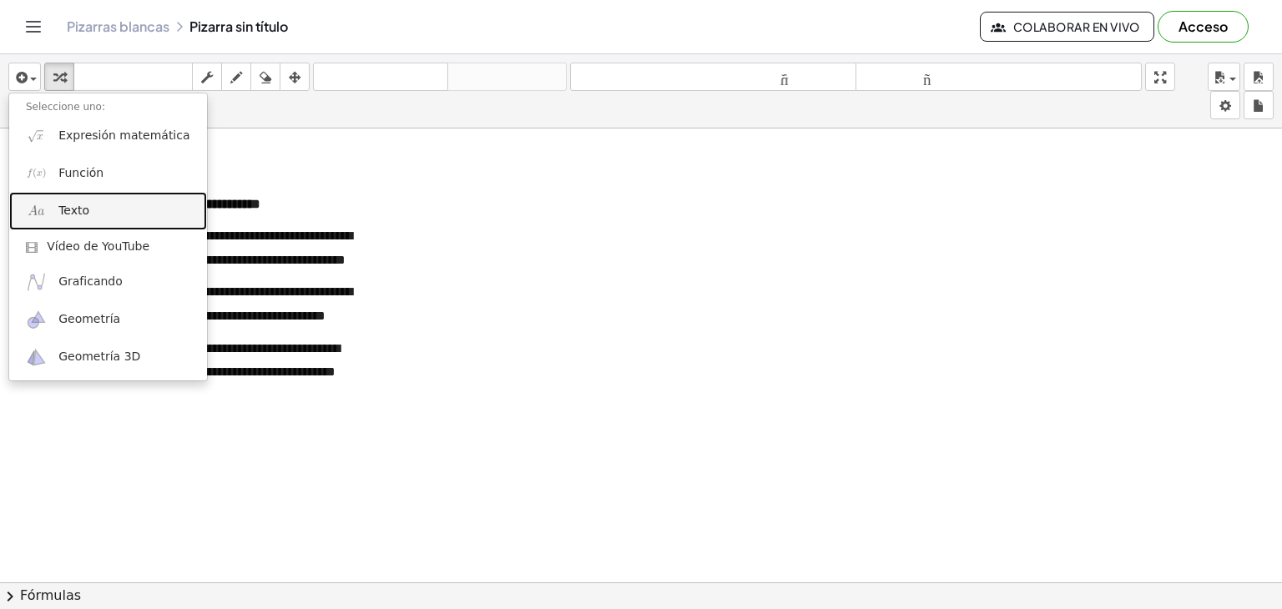
click at [56, 213] on link "Texto" at bounding box center [108, 211] width 198 height 38
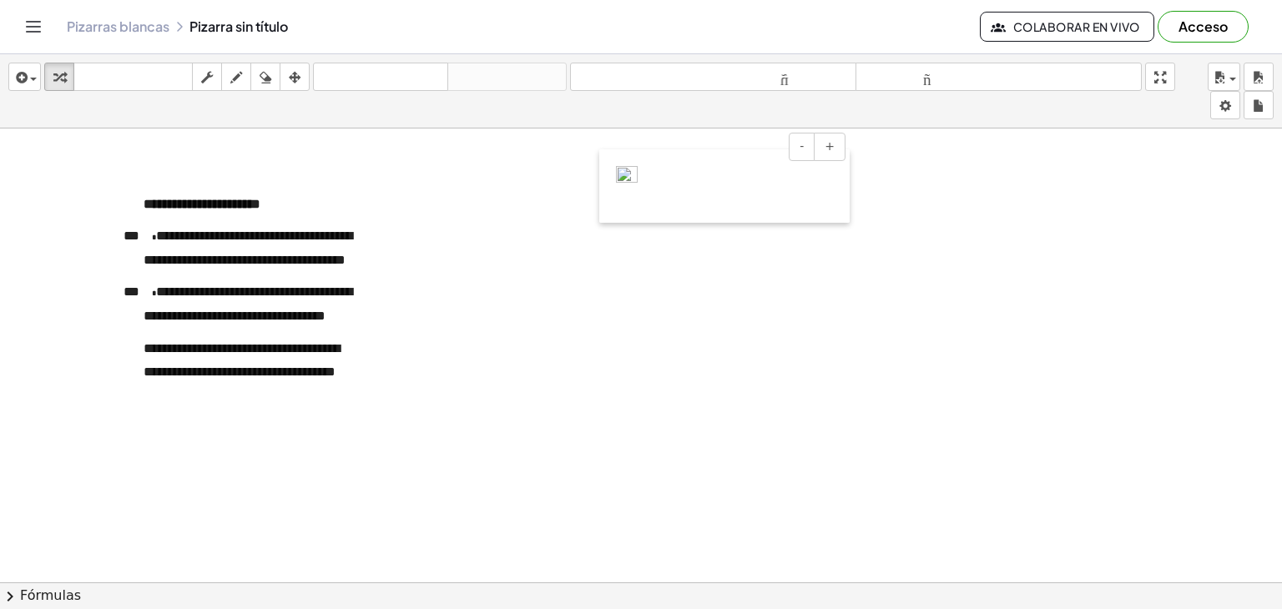
drag, startPoint x: 537, startPoint y: 198, endPoint x: 612, endPoint y: 211, distance: 75.5
click at [612, 211] on div at bounding box center [607, 185] width 17 height 73
click at [602, 148] on div "- +" at bounding box center [720, 147] width 250 height 28
click at [617, 169] on img at bounding box center [627, 182] width 22 height 32
click at [797, 148] on button "-" at bounding box center [801, 147] width 26 height 28
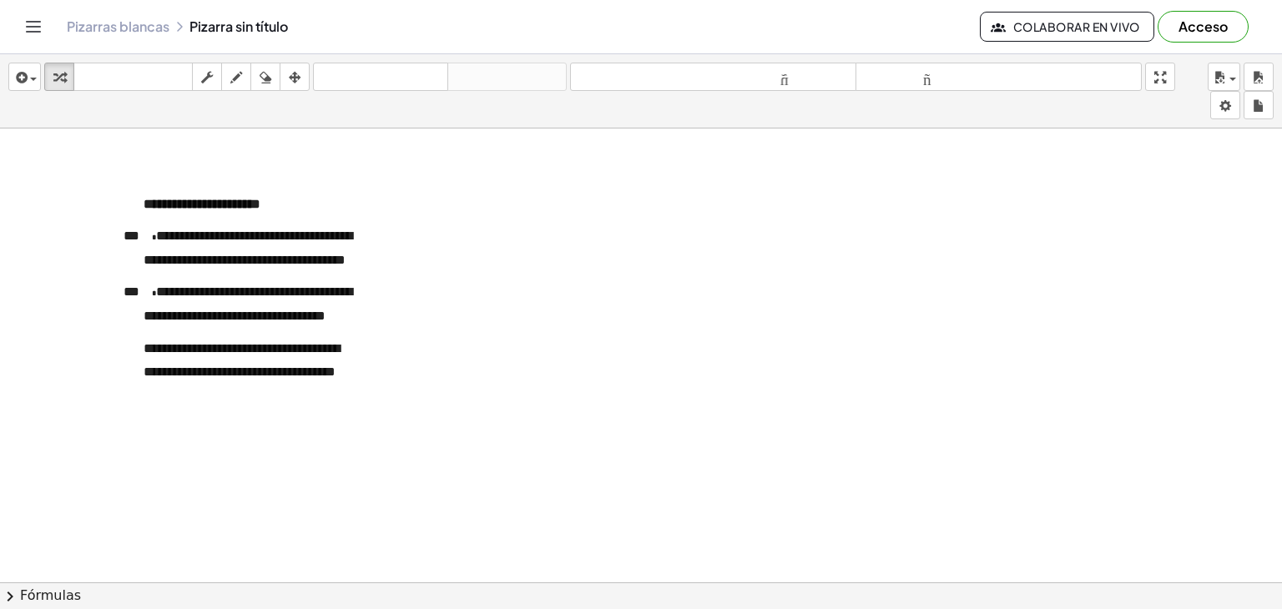
drag, startPoint x: 612, startPoint y: 170, endPoint x: 1115, endPoint y: 647, distance: 692.9
click at [1115, 608] on html "**********" at bounding box center [641, 304] width 1282 height 609
click at [30, 82] on div "button" at bounding box center [25, 77] width 24 height 20
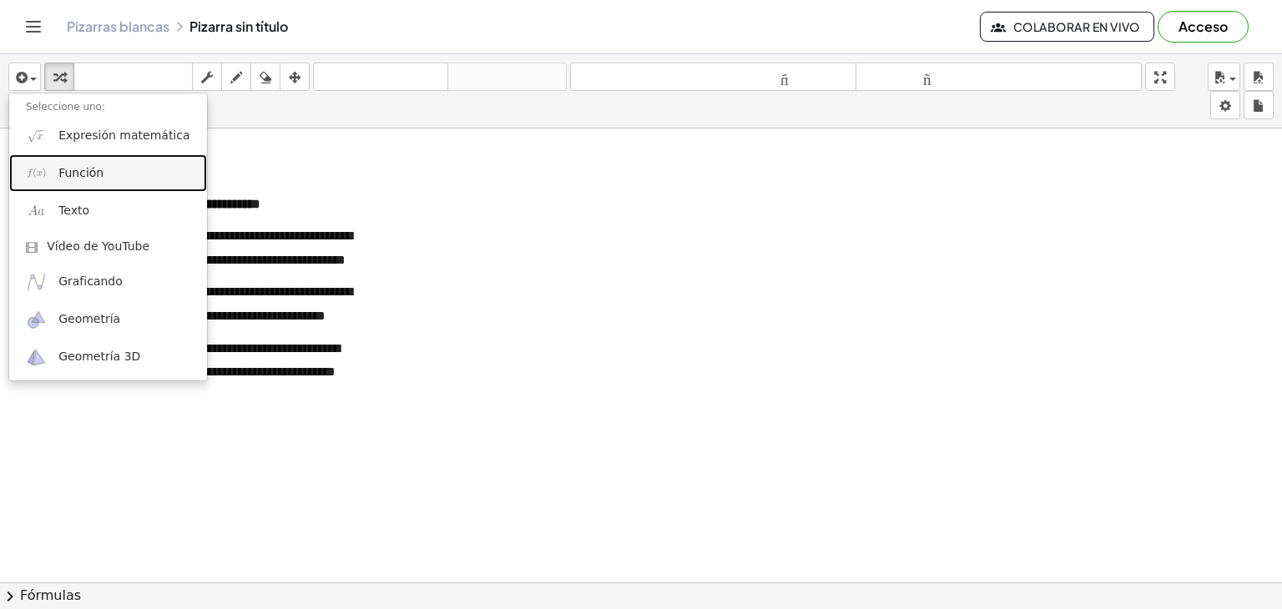
click at [91, 176] on font "Función" at bounding box center [80, 172] width 45 height 13
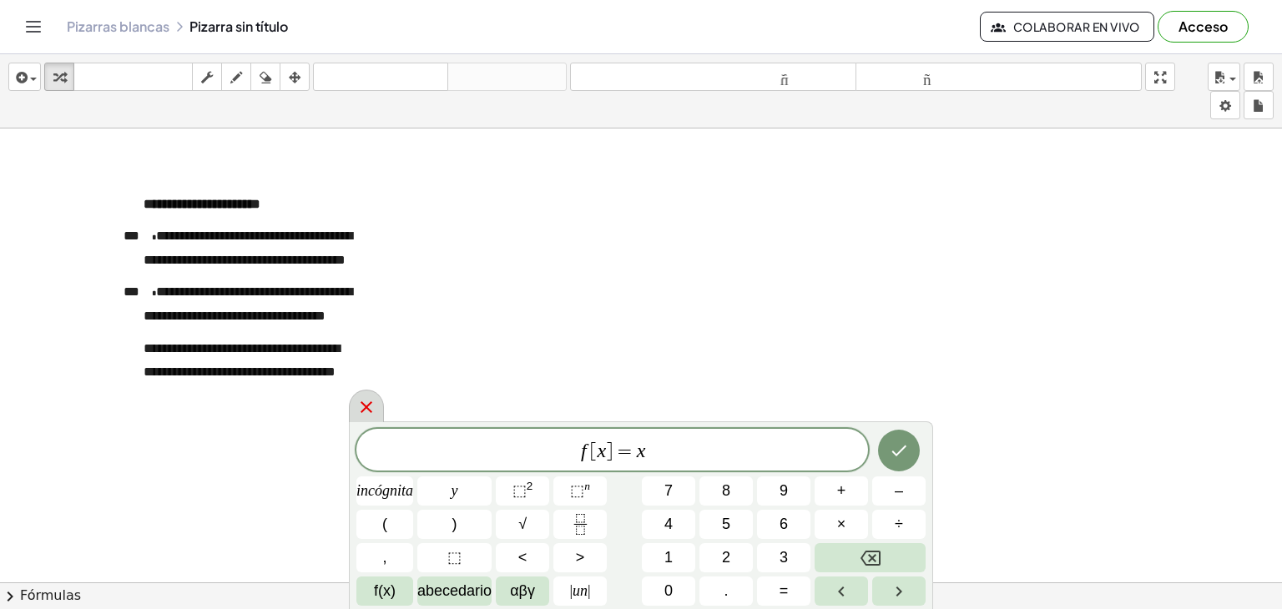
click at [361, 414] on icon at bounding box center [366, 407] width 20 height 20
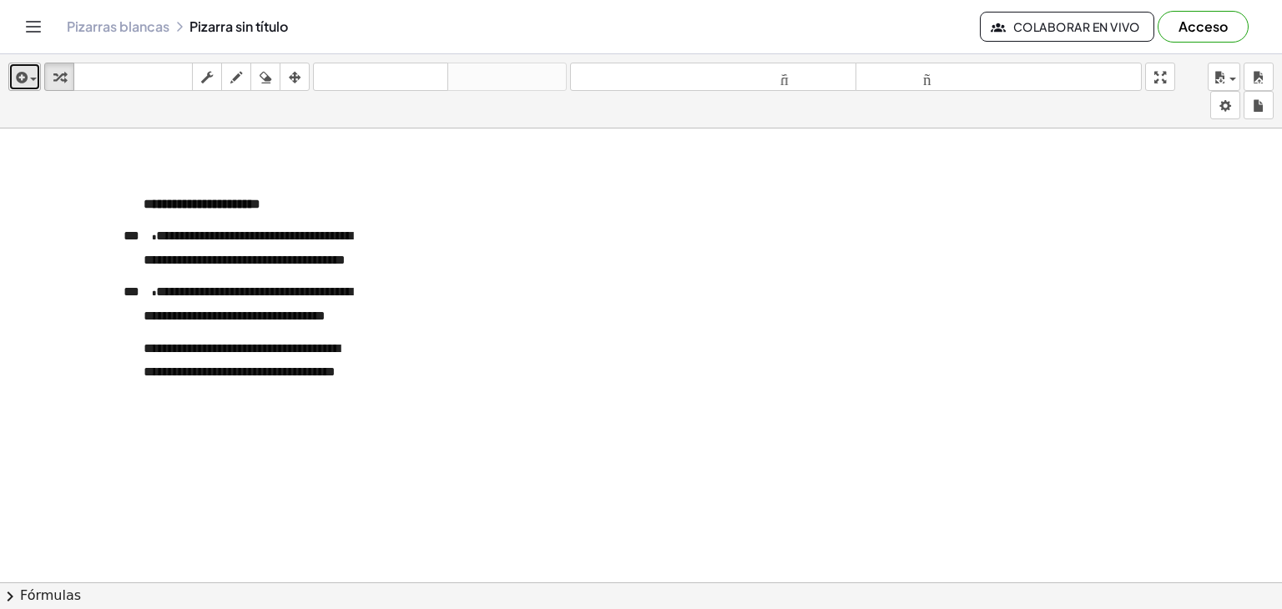
click at [38, 83] on button "insertar" at bounding box center [24, 77] width 33 height 28
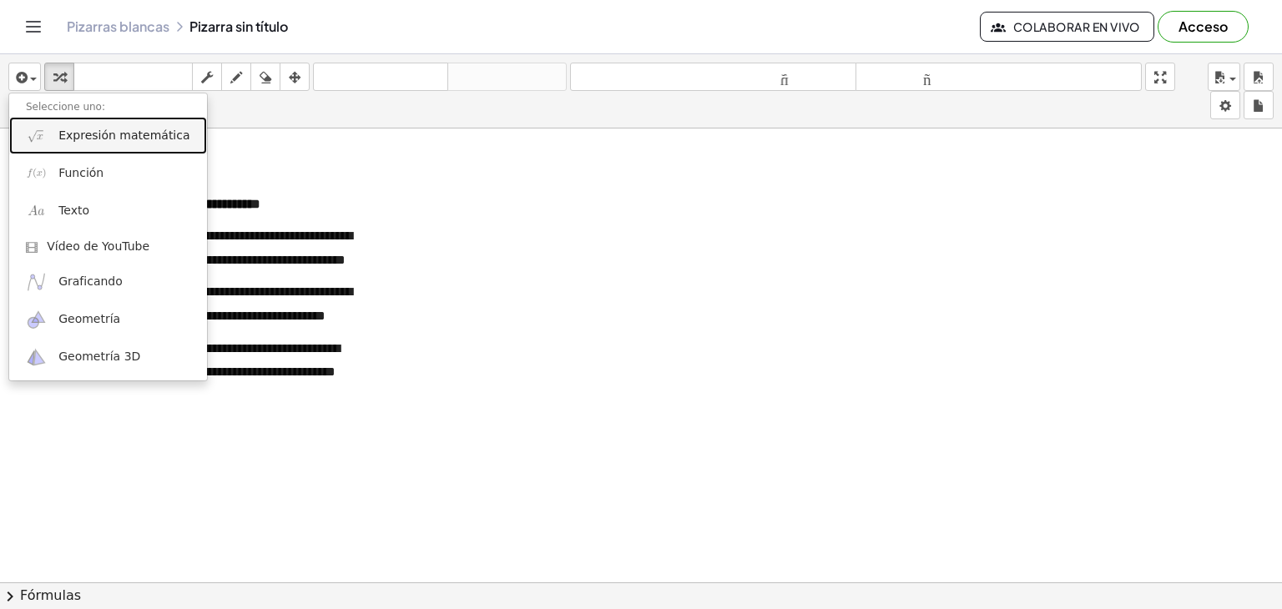
click at [80, 133] on font "Expresión matemática" at bounding box center [123, 134] width 131 height 13
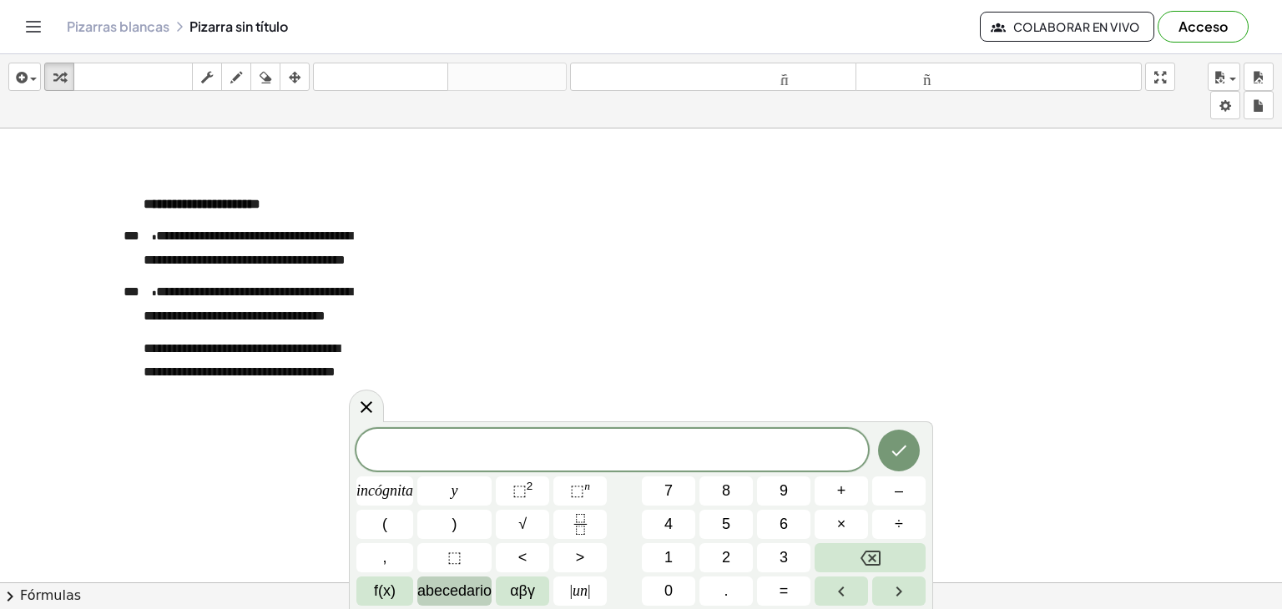
click at [465, 592] on font "abecedario" at bounding box center [454, 590] width 74 height 17
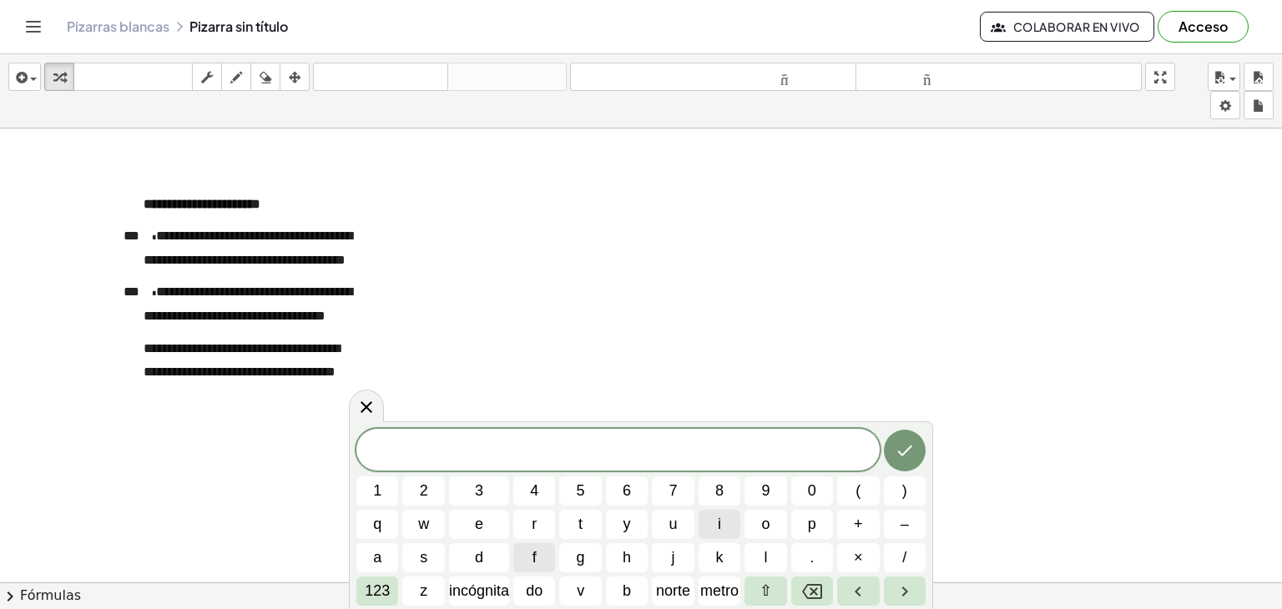
click at [712, 525] on button "i" at bounding box center [719, 524] width 42 height 29
click at [501, 592] on font "incógnita" at bounding box center [479, 590] width 60 height 17
click at [768, 598] on font "⇧" at bounding box center [765, 590] width 13 height 17
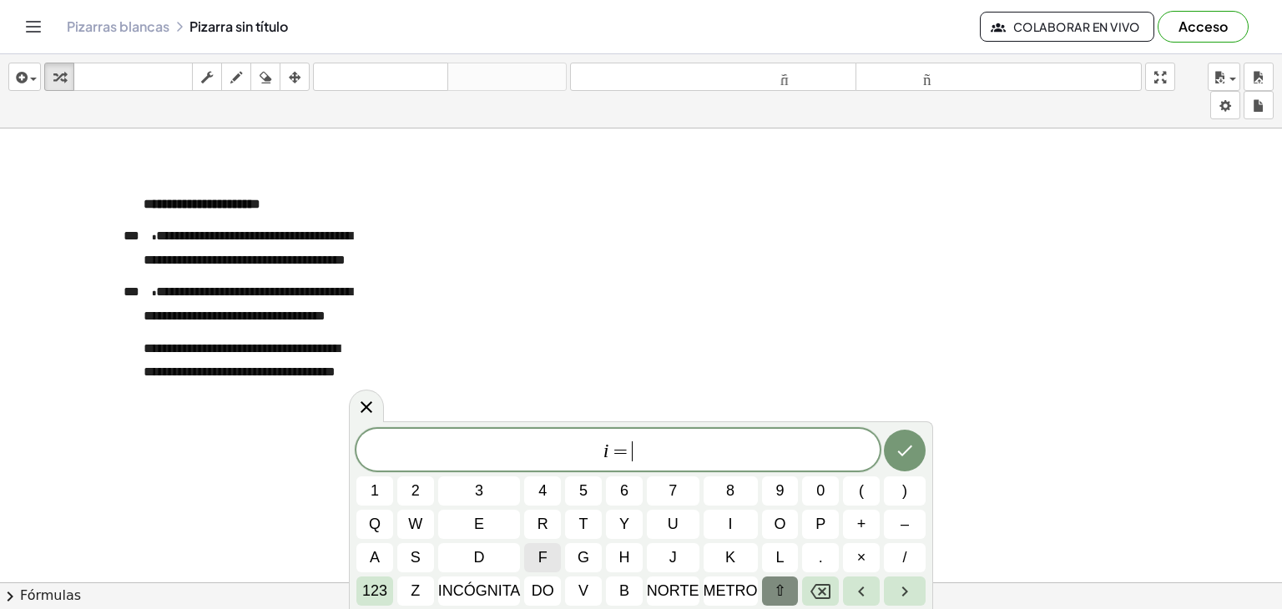
click at [768, 598] on button "⇧" at bounding box center [780, 591] width 37 height 29
click at [384, 586] on font "123" at bounding box center [377, 590] width 25 height 17
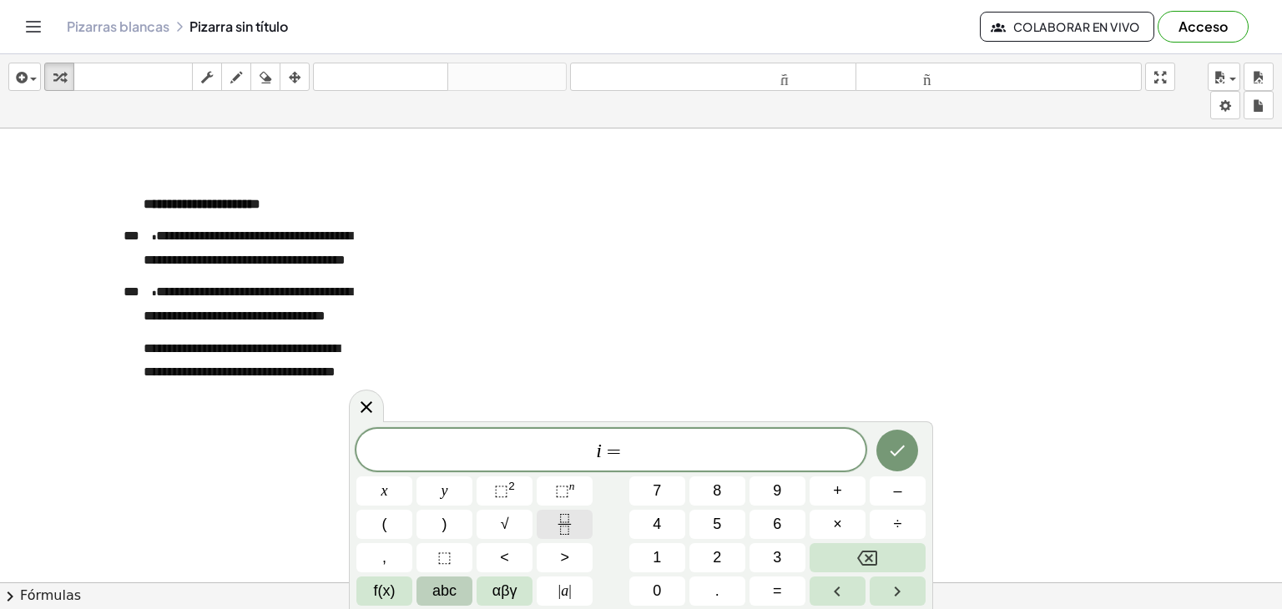
click at [563, 535] on button "Fraction" at bounding box center [565, 524] width 56 height 29
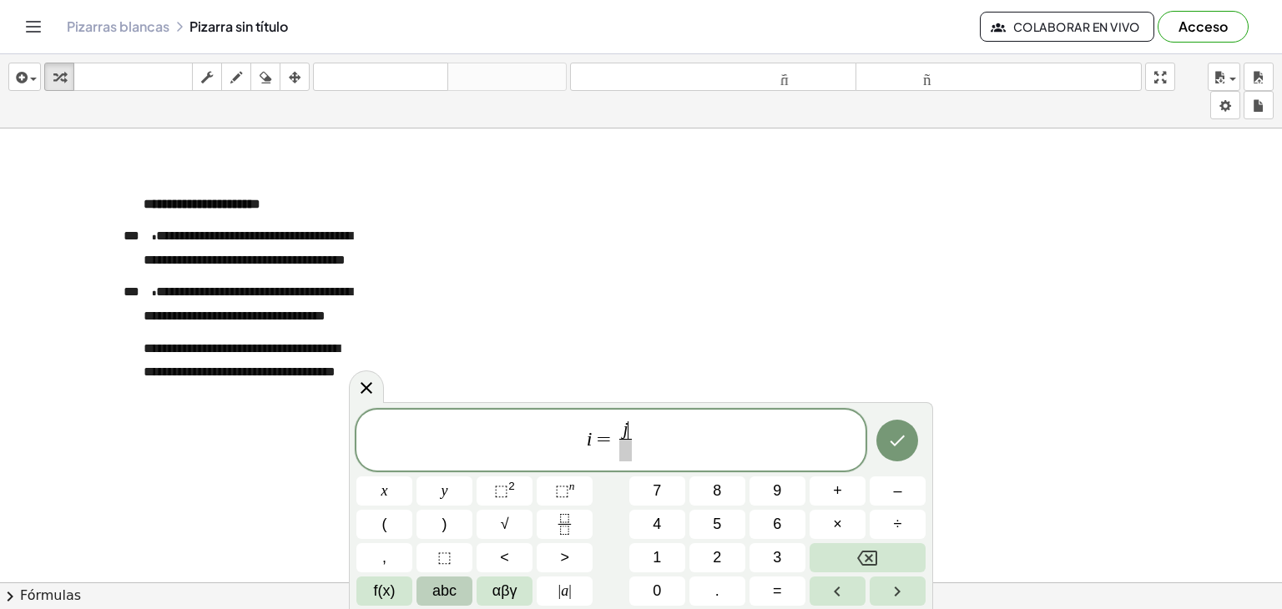
click at [624, 457] on span at bounding box center [625, 450] width 12 height 23
click at [904, 440] on icon "Hecho" at bounding box center [897, 441] width 20 height 20
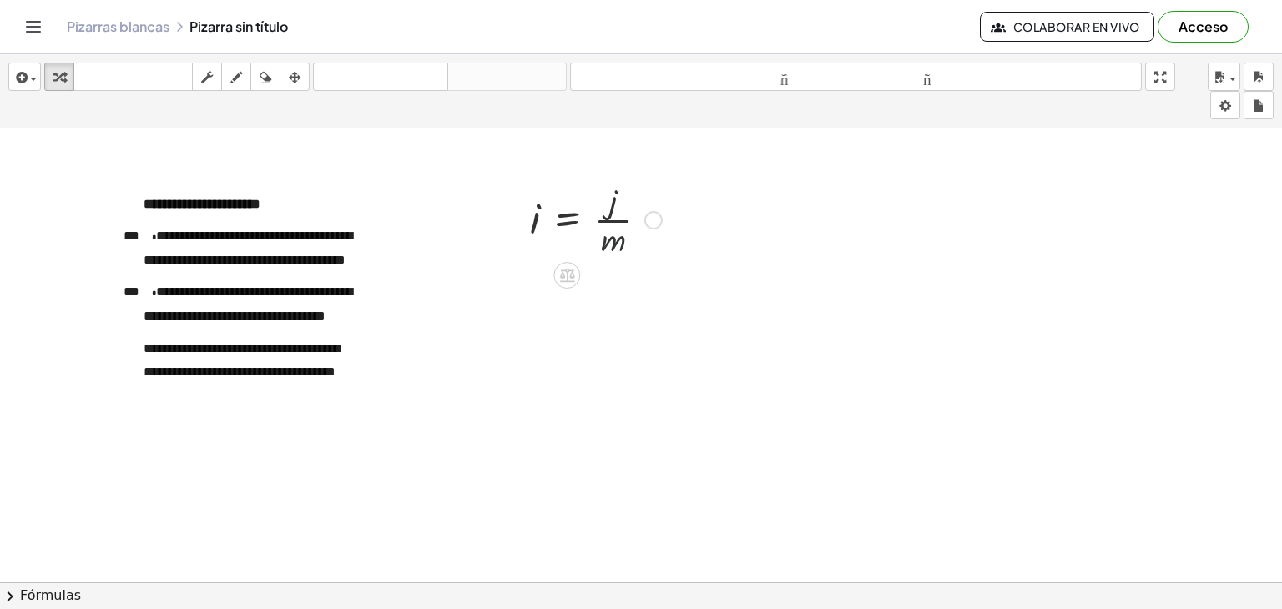
click at [604, 235] on div at bounding box center [595, 218] width 149 height 83
click at [562, 227] on div at bounding box center [595, 218] width 149 height 83
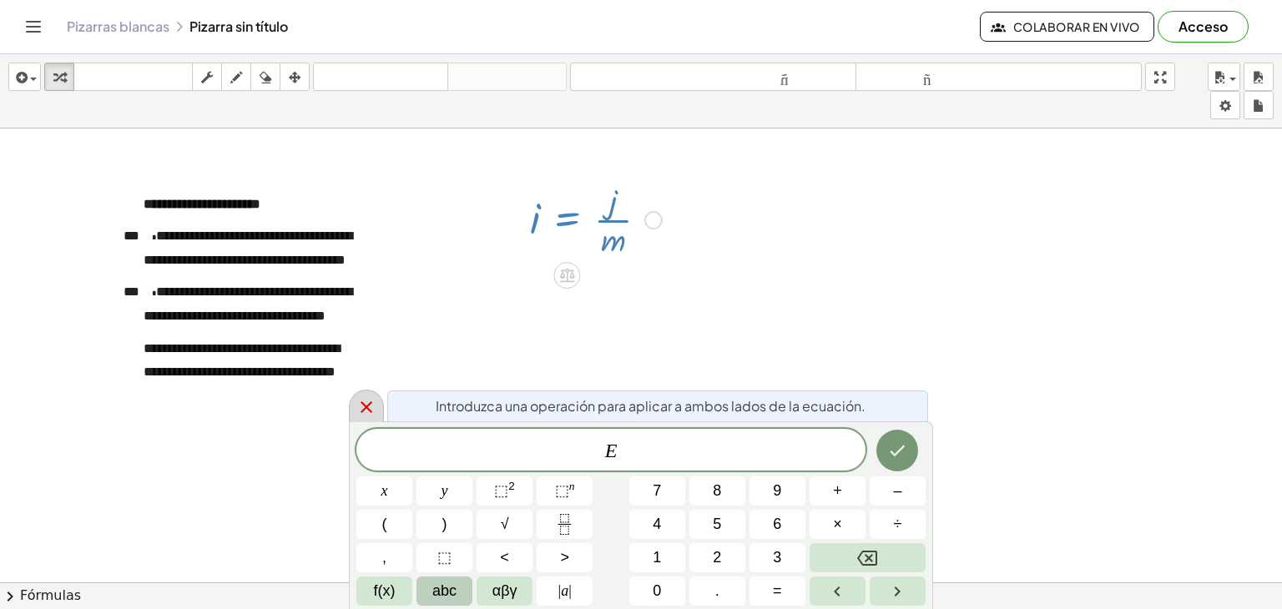
click at [367, 418] on div at bounding box center [366, 406] width 35 height 33
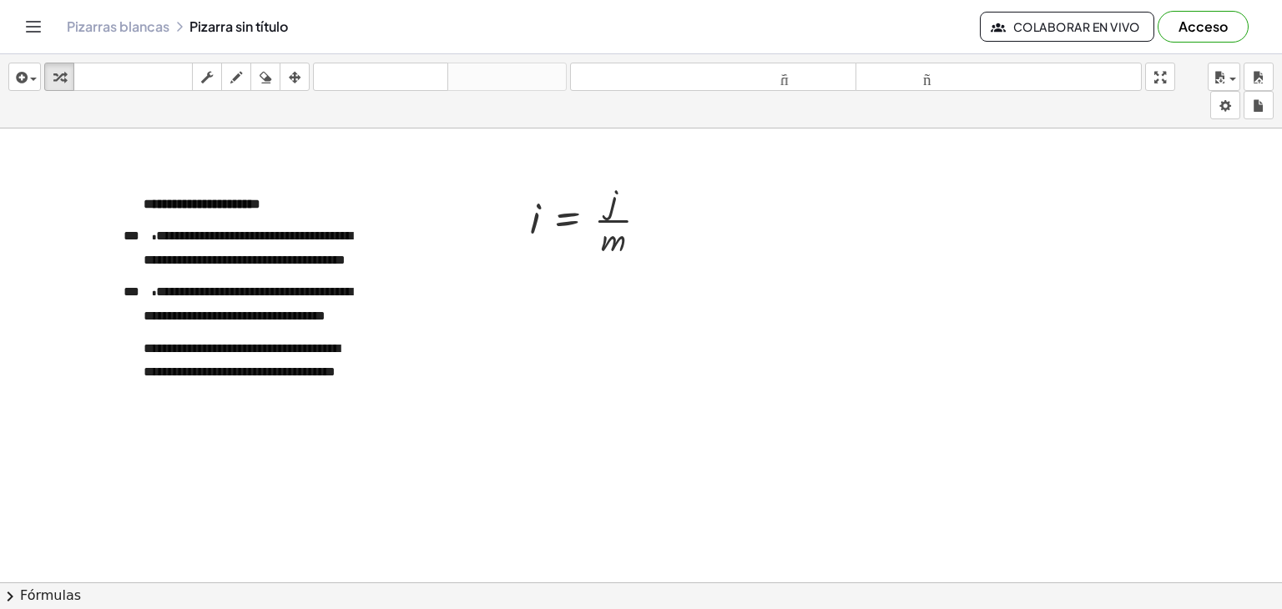
click at [522, 310] on div at bounding box center [678, 594] width 1356 height 932
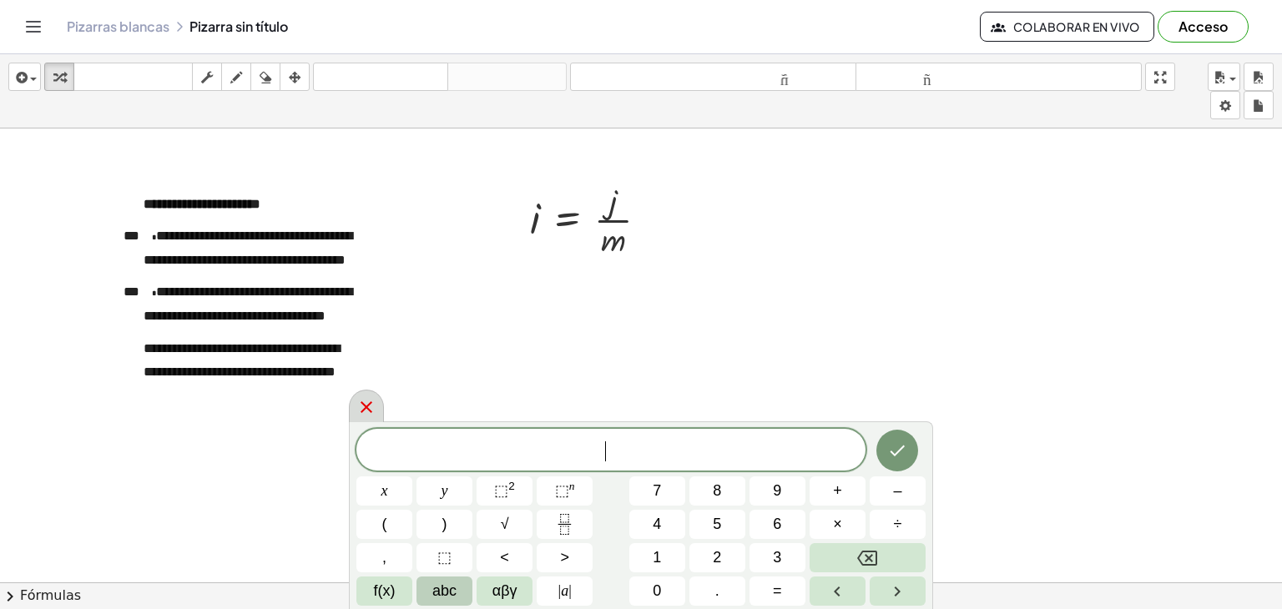
click at [370, 401] on icon at bounding box center [366, 407] width 12 height 12
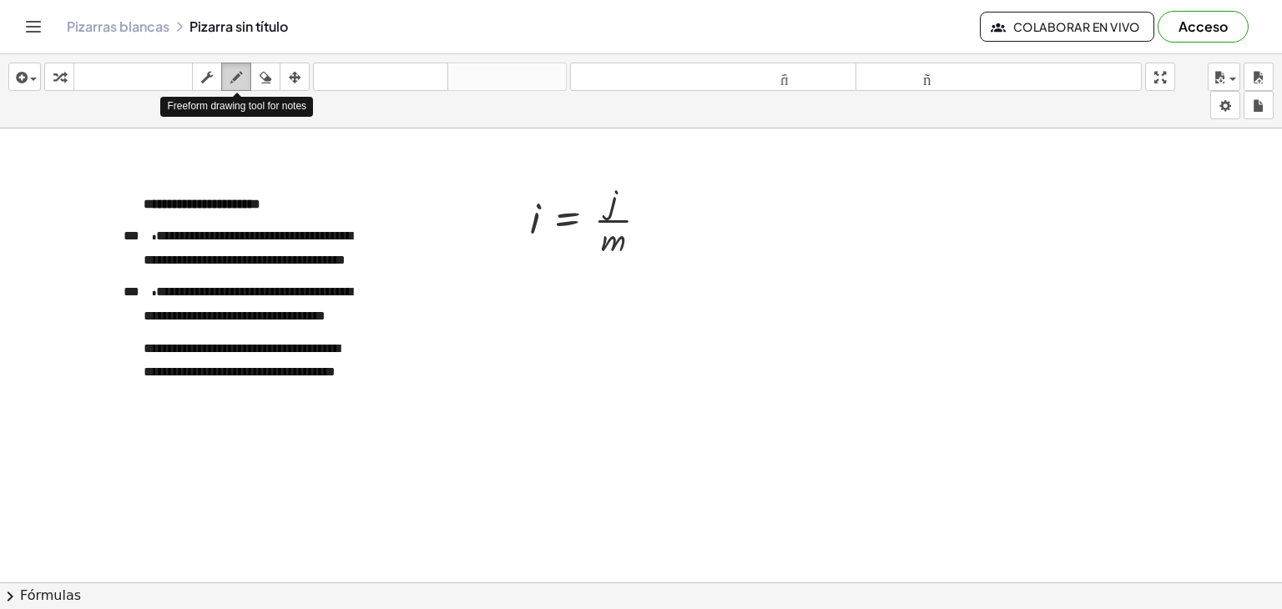
click at [234, 74] on icon "button" at bounding box center [236, 78] width 12 height 20
click at [33, 83] on div "button" at bounding box center [25, 77] width 24 height 20
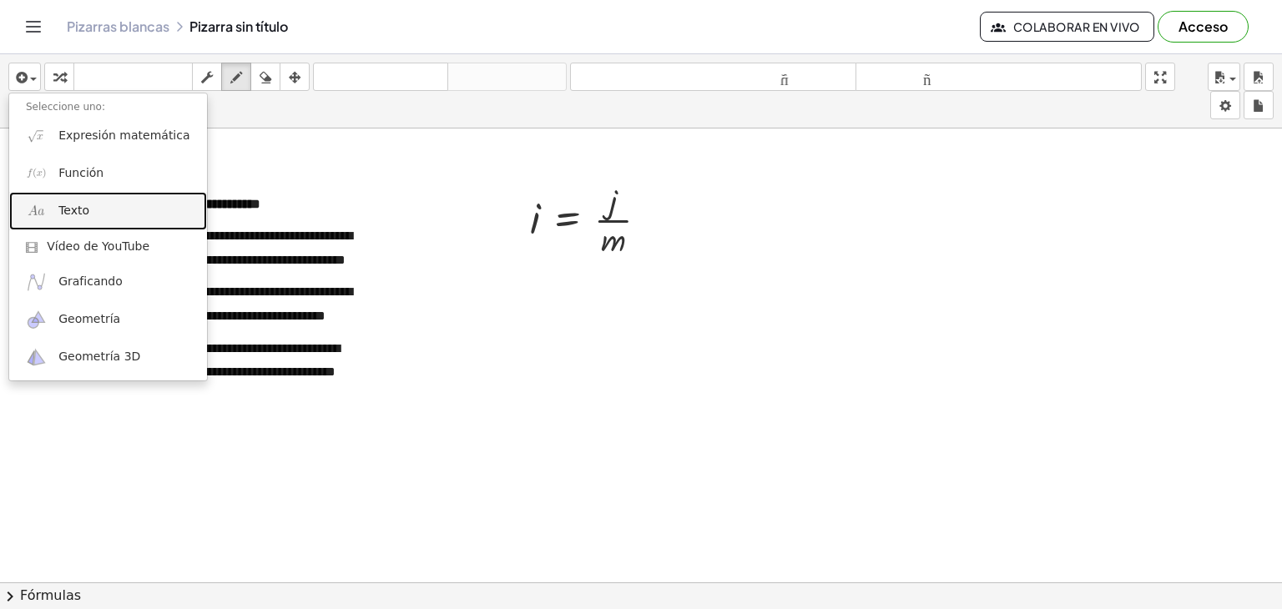
click at [73, 214] on font "Texto" at bounding box center [73, 210] width 31 height 13
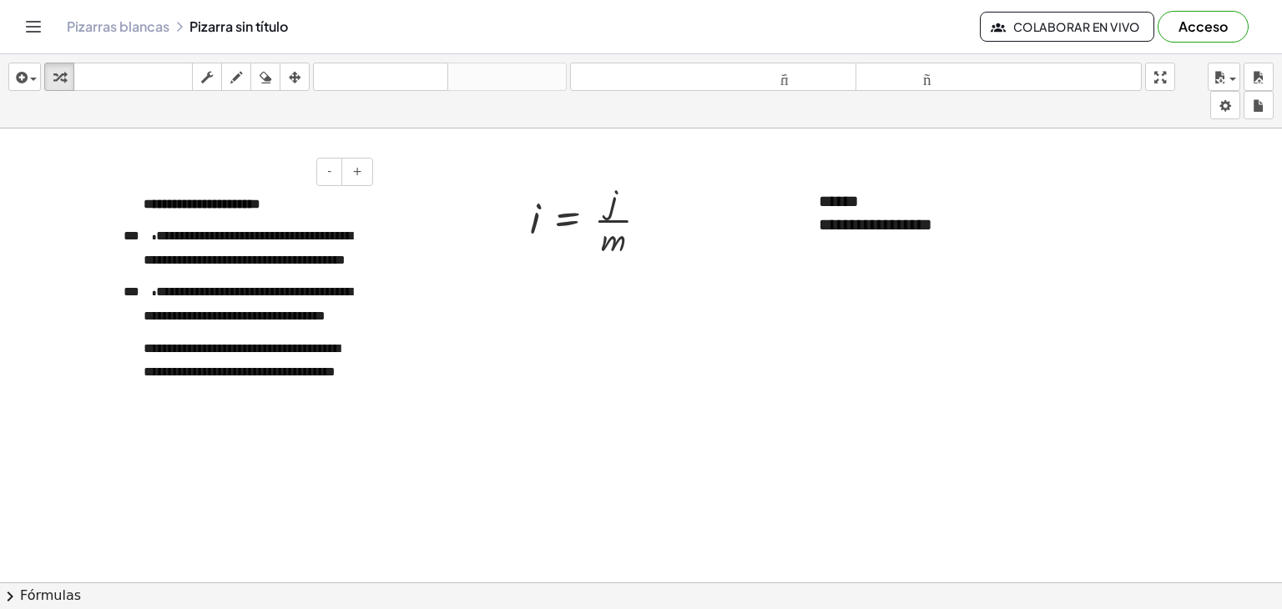
click at [203, 263] on font "**********" at bounding box center [248, 247] width 209 height 37
click at [957, 231] on div "**********" at bounding box center [927, 225] width 217 height 24
click at [577, 343] on div at bounding box center [678, 594] width 1356 height 932
click at [234, 81] on icon "button" at bounding box center [236, 78] width 12 height 20
click at [555, 299] on div at bounding box center [678, 594] width 1356 height 932
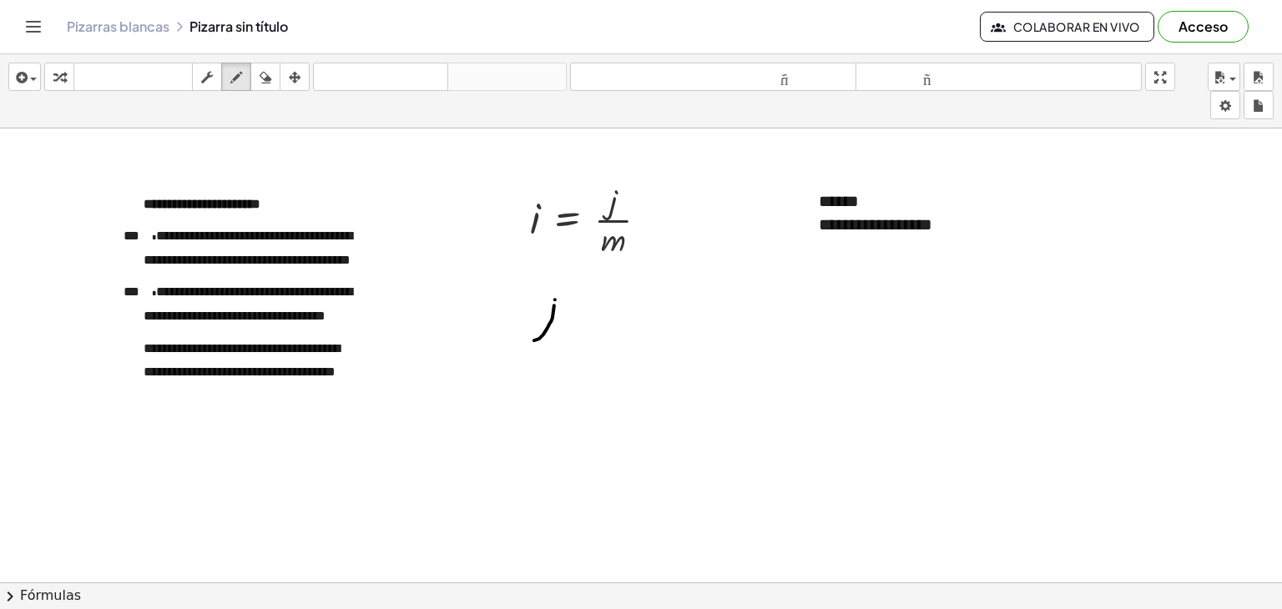
drag, startPoint x: 554, startPoint y: 305, endPoint x: 523, endPoint y: 335, distance: 43.1
click at [523, 335] on div at bounding box center [678, 594] width 1356 height 932
click at [571, 310] on div at bounding box center [678, 594] width 1356 height 932
drag, startPoint x: 585, startPoint y: 296, endPoint x: 597, endPoint y: 311, distance: 19.6
click at [597, 311] on div at bounding box center [678, 594] width 1356 height 932
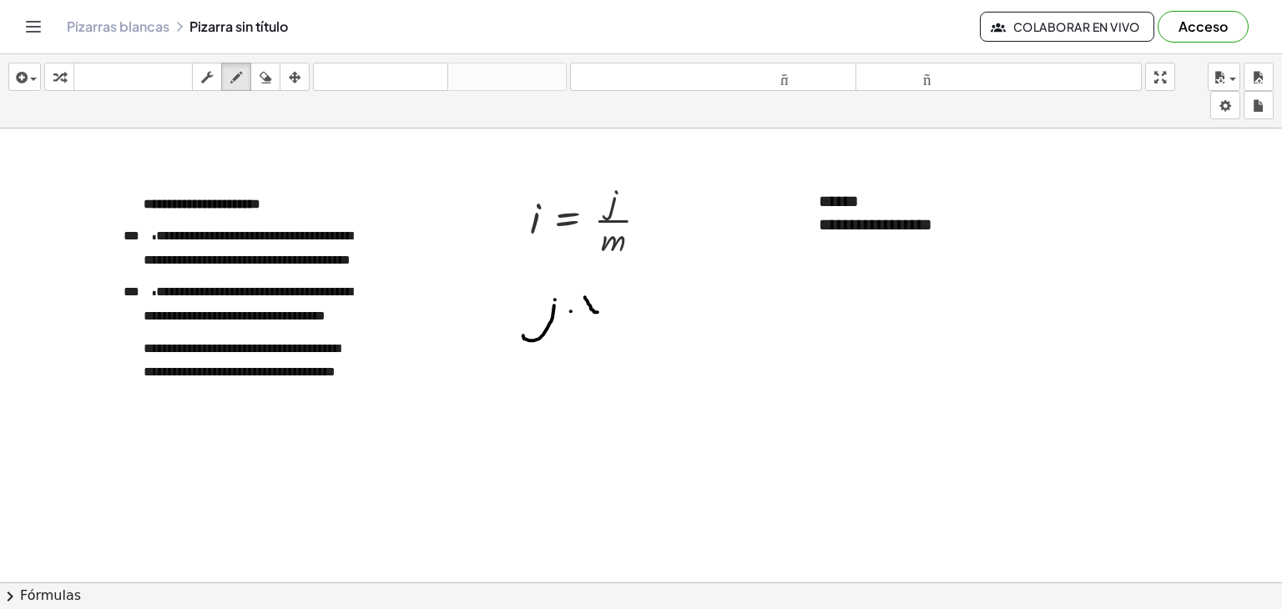
click at [583, 285] on div at bounding box center [678, 594] width 1356 height 932
drag, startPoint x: 614, startPoint y: 300, endPoint x: 627, endPoint y: 300, distance: 13.4
click at [627, 300] on div at bounding box center [678, 594] width 1356 height 932
drag, startPoint x: 614, startPoint y: 308, endPoint x: 632, endPoint y: 308, distance: 18.4
click at [632, 308] on div at bounding box center [678, 594] width 1356 height 932
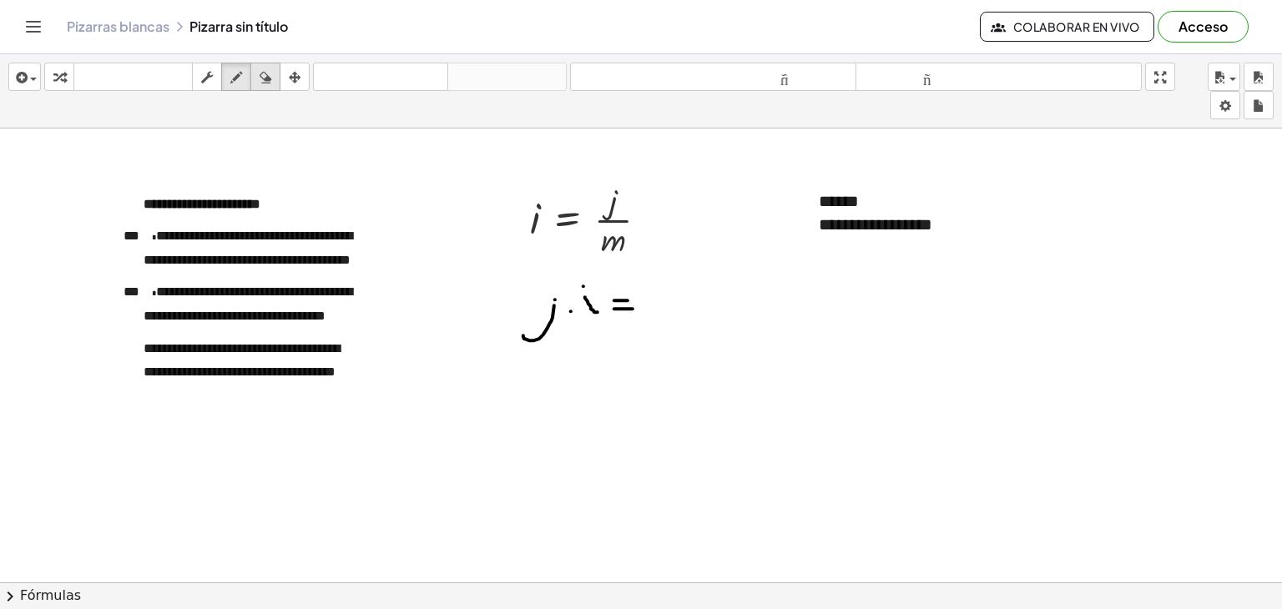
click at [270, 81] on icon "button" at bounding box center [265, 78] width 12 height 20
drag, startPoint x: 537, startPoint y: 345, endPoint x: 642, endPoint y: 310, distance: 110.6
click at [642, 310] on div at bounding box center [678, 594] width 1356 height 932
click at [239, 80] on icon "button" at bounding box center [236, 78] width 12 height 20
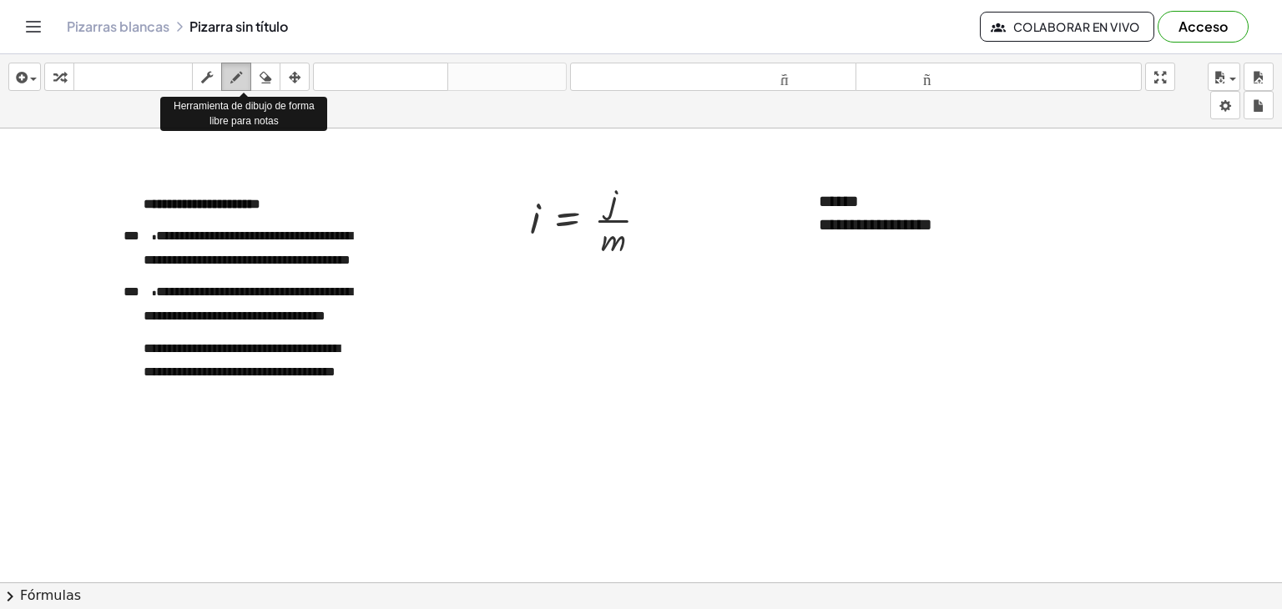
click at [238, 71] on icon "button" at bounding box center [236, 78] width 12 height 20
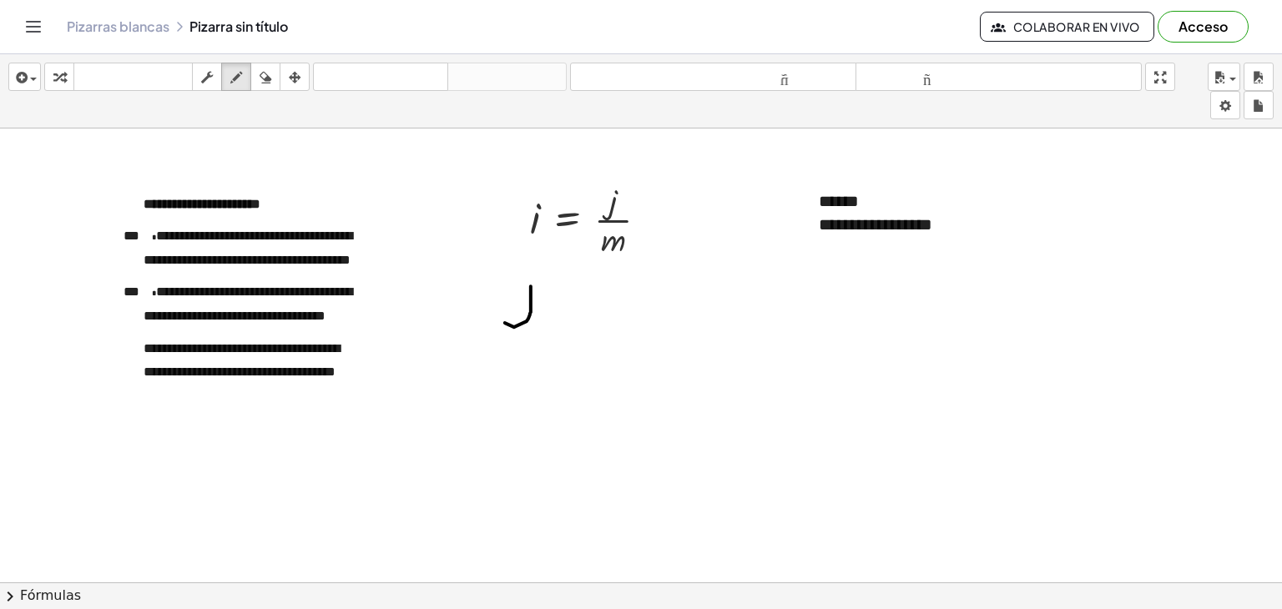
drag, startPoint x: 531, startPoint y: 285, endPoint x: 504, endPoint y: 319, distance: 42.7
click at [504, 319] on div at bounding box center [678, 594] width 1356 height 932
click at [531, 271] on div at bounding box center [678, 594] width 1356 height 932
drag, startPoint x: 542, startPoint y: 282, endPoint x: 554, endPoint y: 282, distance: 11.7
click at [554, 282] on div at bounding box center [678, 594] width 1356 height 932
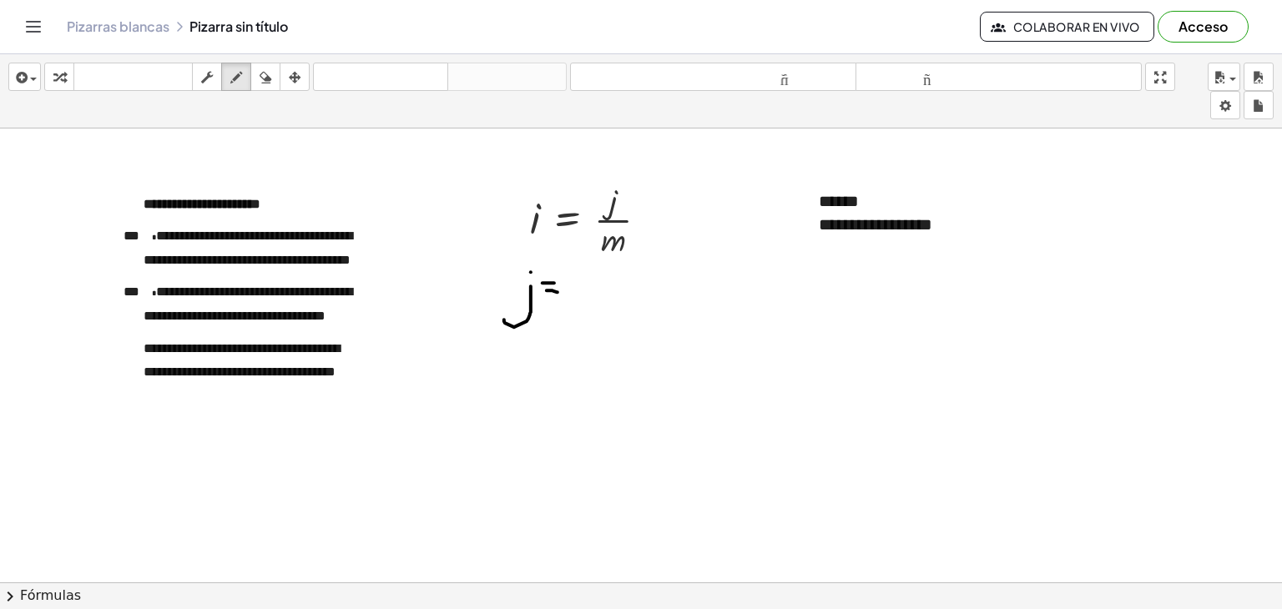
drag, startPoint x: 547, startPoint y: 290, endPoint x: 558, endPoint y: 291, distance: 11.8
click at [558, 291] on div at bounding box center [678, 594] width 1356 height 932
drag, startPoint x: 589, startPoint y: 278, endPoint x: 602, endPoint y: 293, distance: 20.1
click at [602, 293] on div at bounding box center [678, 594] width 1356 height 932
click at [588, 264] on div at bounding box center [678, 594] width 1356 height 932
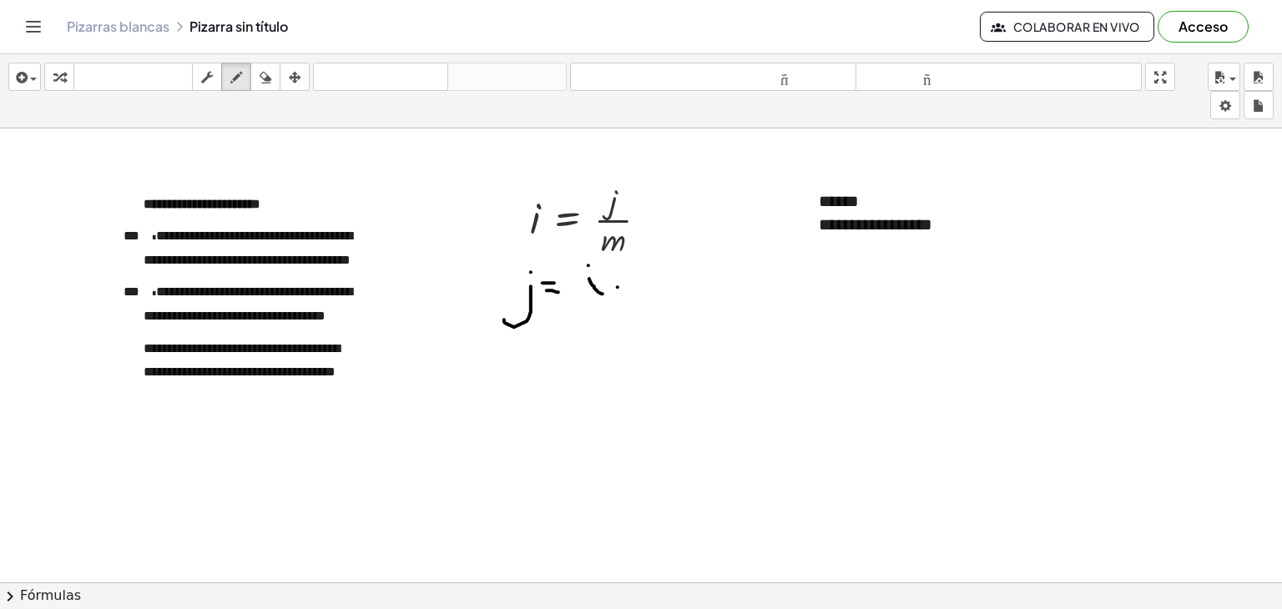
click at [617, 286] on div at bounding box center [678, 594] width 1356 height 932
drag, startPoint x: 630, startPoint y: 271, endPoint x: 664, endPoint y: 290, distance: 39.2
click at [664, 290] on div at bounding box center [678, 594] width 1356 height 932
drag, startPoint x: 537, startPoint y: 343, endPoint x: 511, endPoint y: 383, distance: 47.2
click at [511, 383] on div at bounding box center [678, 594] width 1356 height 932
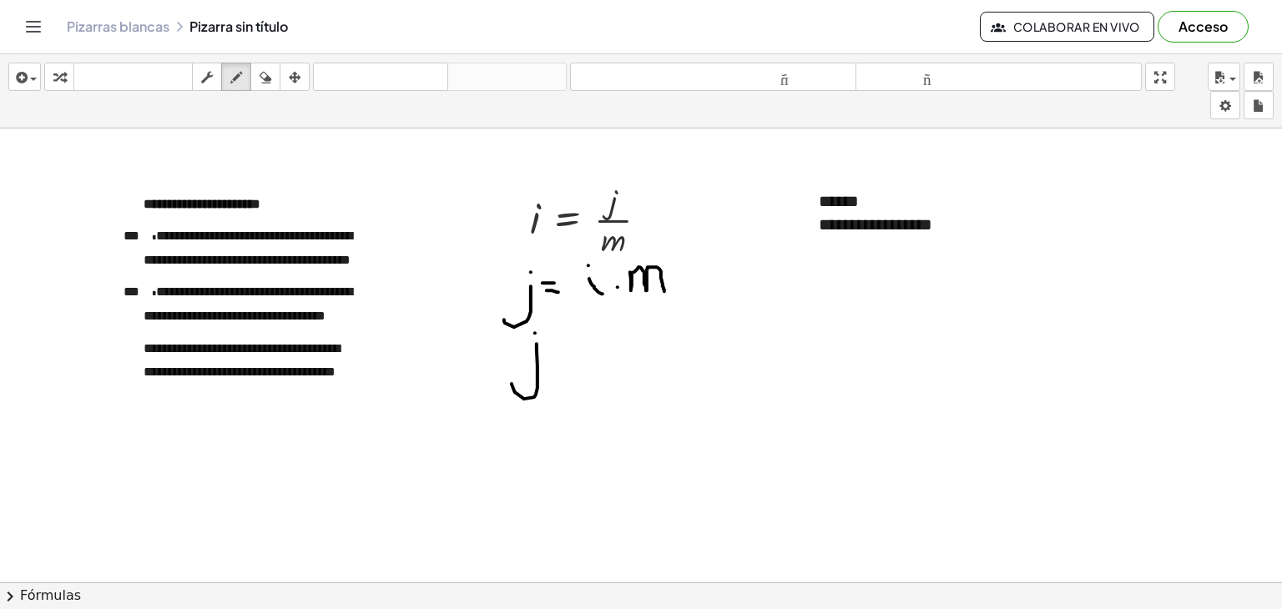
click at [535, 332] on div at bounding box center [678, 594] width 1356 height 932
click at [550, 340] on div at bounding box center [678, 594] width 1356 height 932
click at [554, 351] on div at bounding box center [678, 594] width 1356 height 932
click at [590, 328] on div at bounding box center [678, 594] width 1356 height 932
drag, startPoint x: 607, startPoint y: 339, endPoint x: 607, endPoint y: 348, distance: 9.2
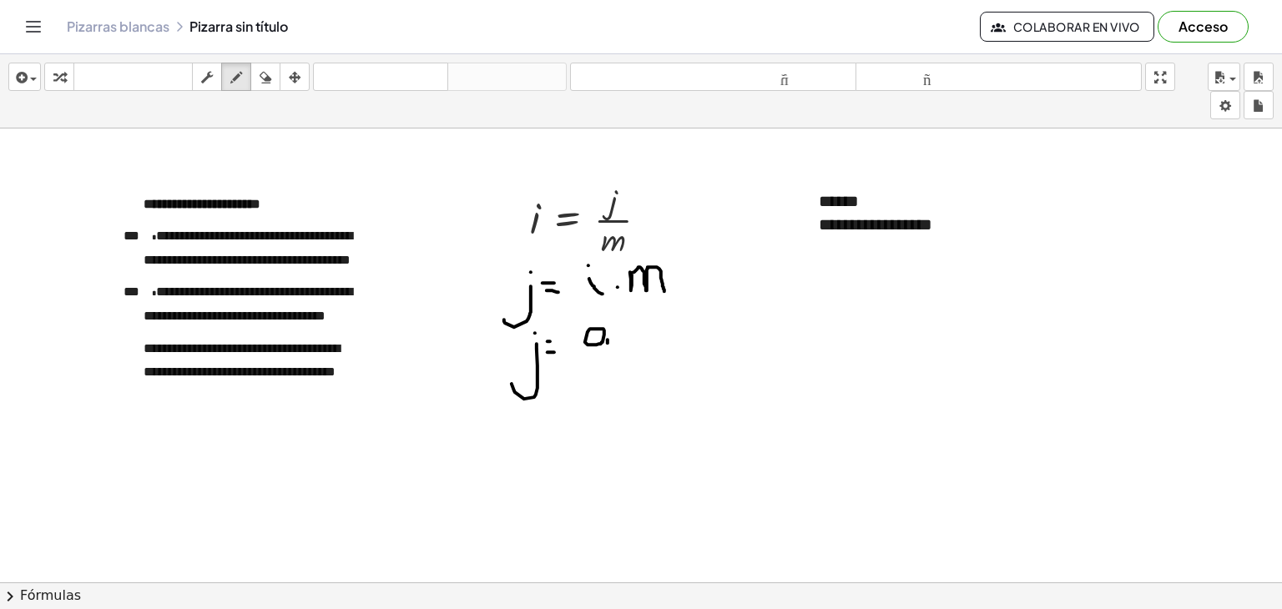
click at [607, 348] on div at bounding box center [678, 594] width 1356 height 932
click at [621, 325] on div at bounding box center [678, 594] width 1356 height 932
click at [645, 340] on div at bounding box center [678, 594] width 1356 height 932
click at [262, 81] on icon "button" at bounding box center [265, 78] width 12 height 20
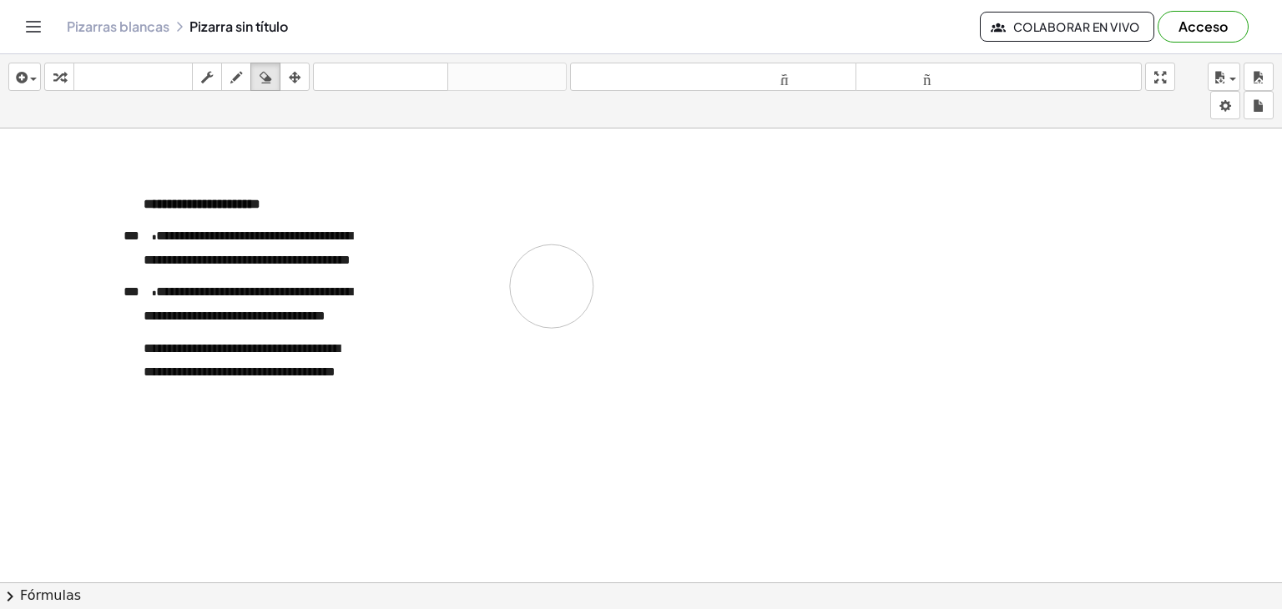
drag, startPoint x: 567, startPoint y: 241, endPoint x: 554, endPoint y: 257, distance: 20.7
click at [554, 257] on div at bounding box center [678, 594] width 1356 height 932
click at [265, 75] on icon "button" at bounding box center [265, 78] width 12 height 20
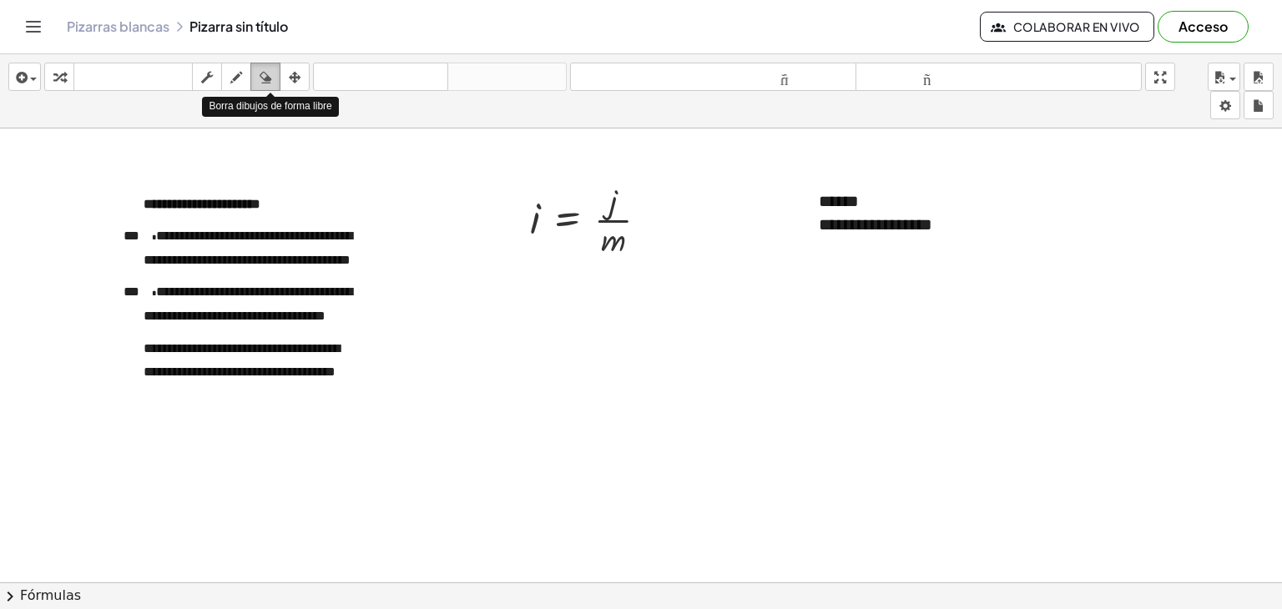
click at [263, 79] on icon "button" at bounding box center [265, 78] width 12 height 20
drag, startPoint x: 561, startPoint y: 221, endPoint x: 637, endPoint y: 235, distance: 77.2
click at [637, 235] on div at bounding box center [678, 594] width 1356 height 932
drag, startPoint x: 872, startPoint y: 238, endPoint x: 744, endPoint y: 169, distance: 144.8
click at [744, 169] on div at bounding box center [678, 594] width 1356 height 932
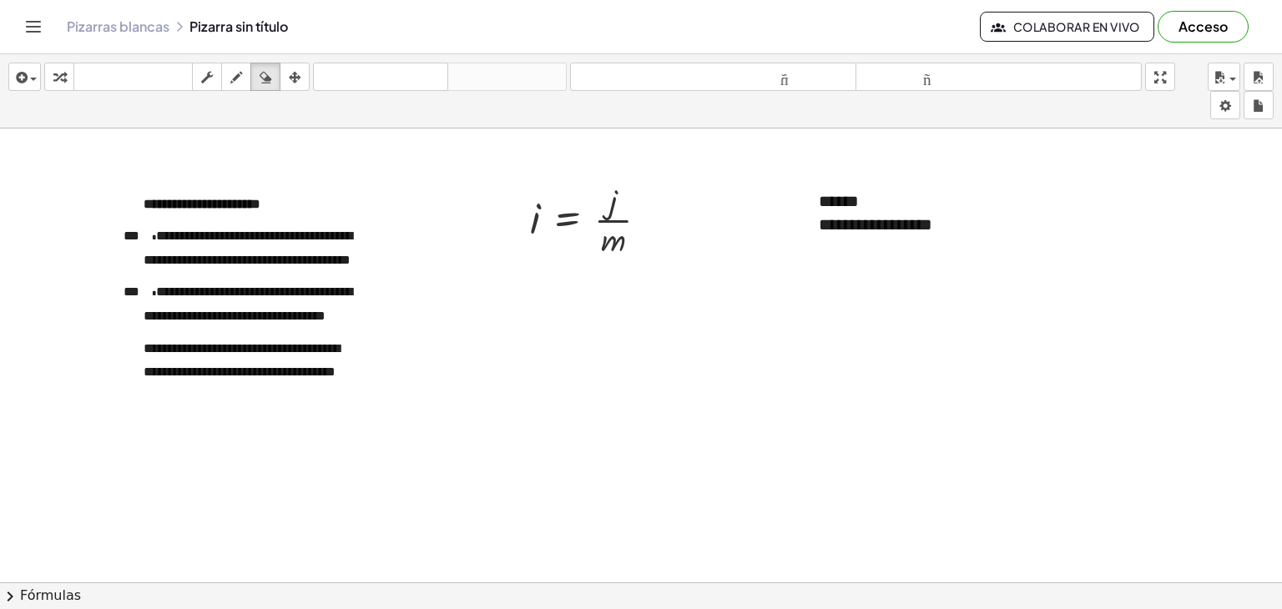
click at [876, 231] on div at bounding box center [678, 594] width 1356 height 932
click at [224, 81] on button "dibujar" at bounding box center [236, 77] width 30 height 28
click at [198, 79] on div "button" at bounding box center [207, 77] width 22 height 20
click at [457, 247] on div at bounding box center [678, 594] width 1356 height 932
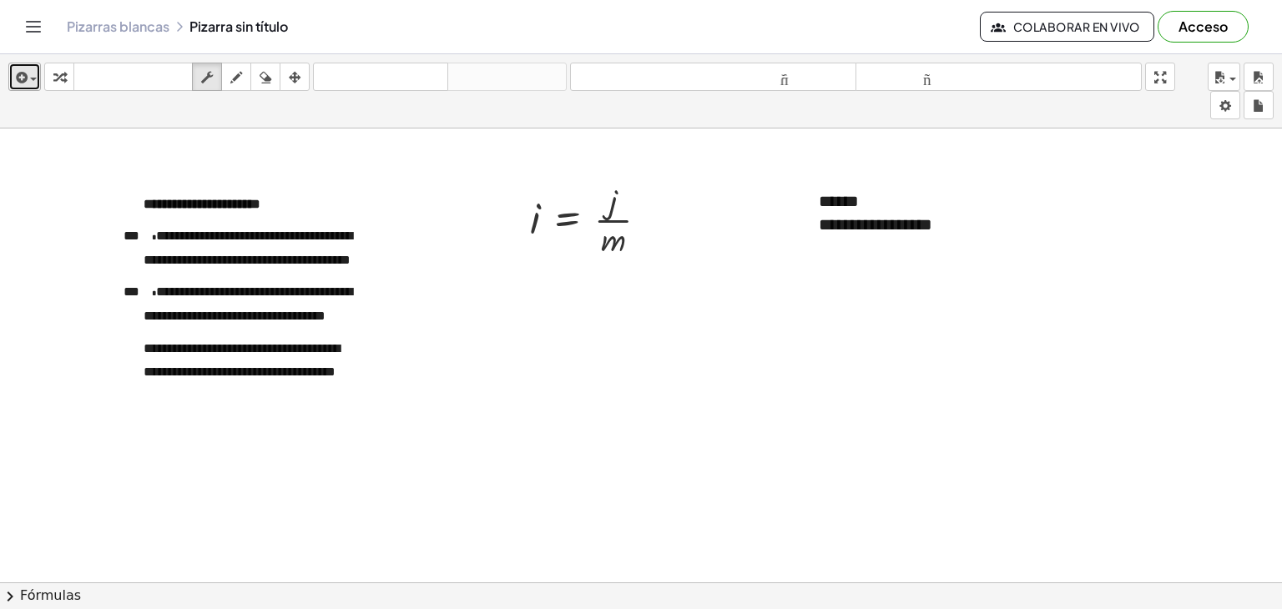
click at [28, 81] on span "button" at bounding box center [29, 79] width 3 height 12
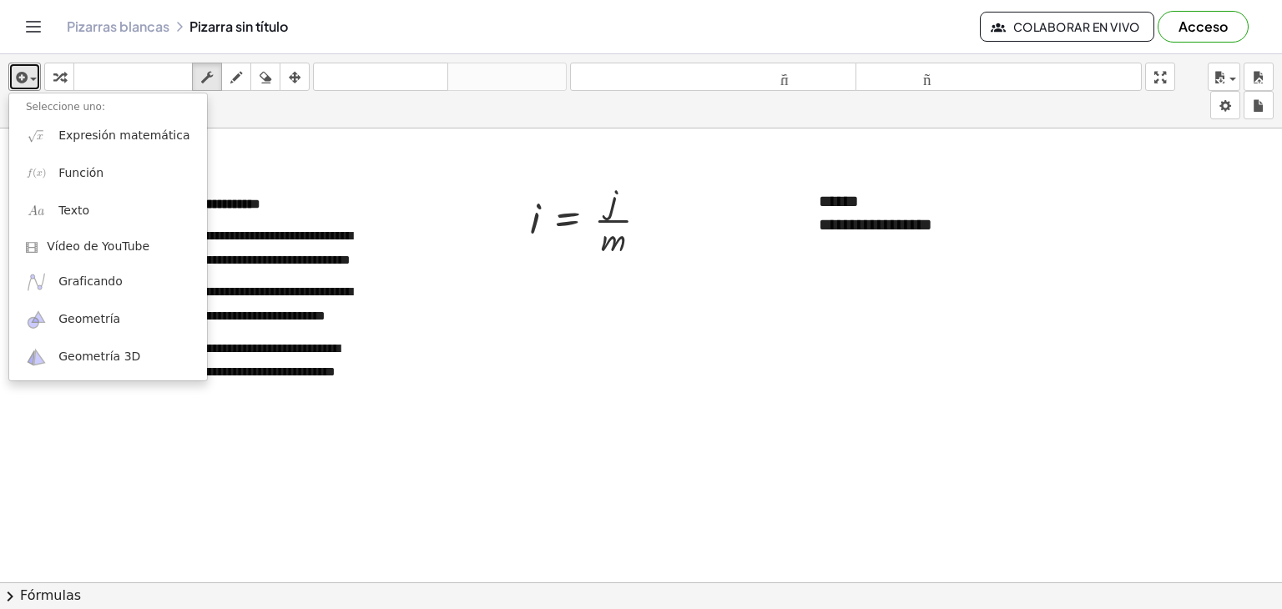
click at [79, 476] on div at bounding box center [678, 594] width 1356 height 932
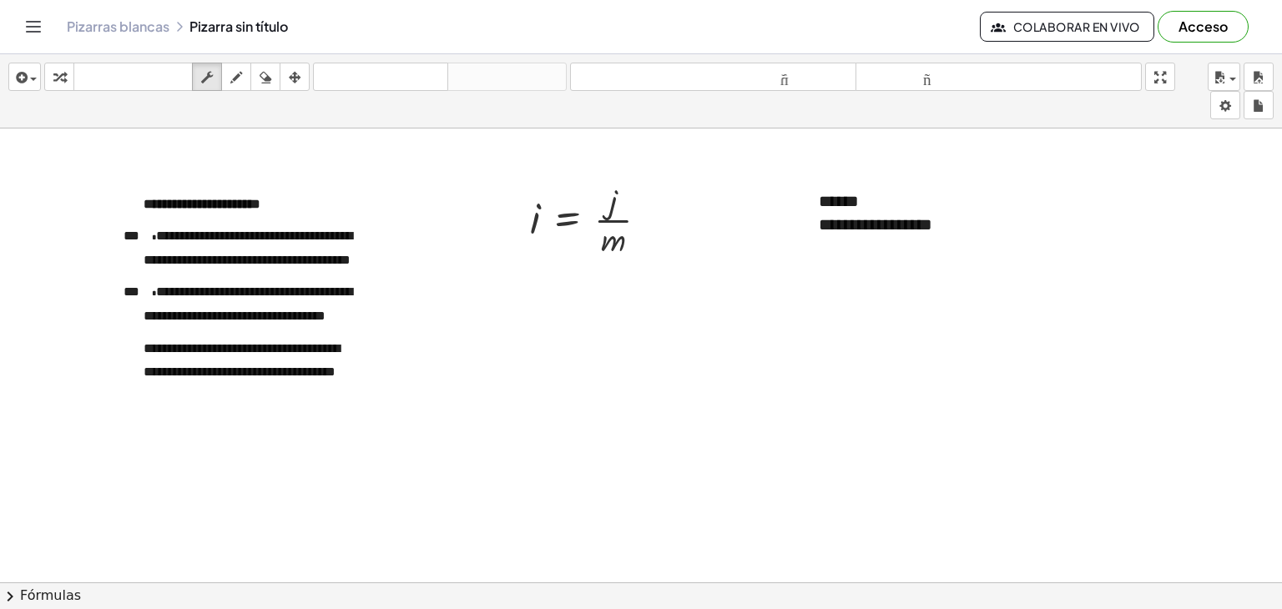
click at [1211, 28] on font "Acceso" at bounding box center [1202, 27] width 49 height 18
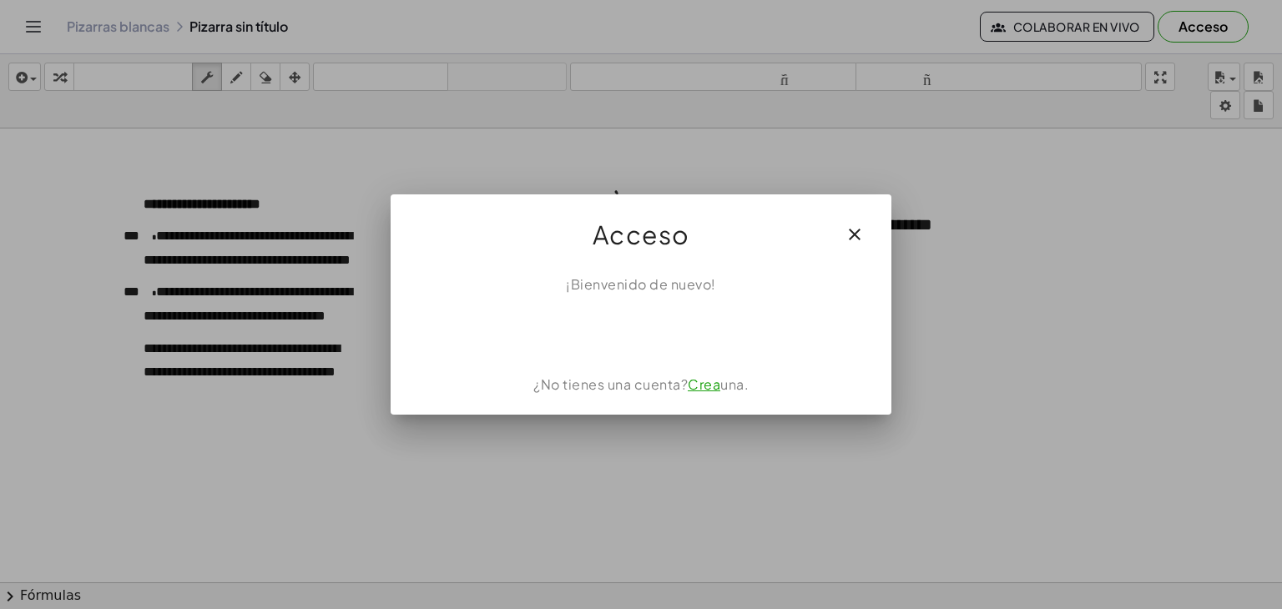
click at [846, 236] on icon "button" at bounding box center [854, 234] width 20 height 20
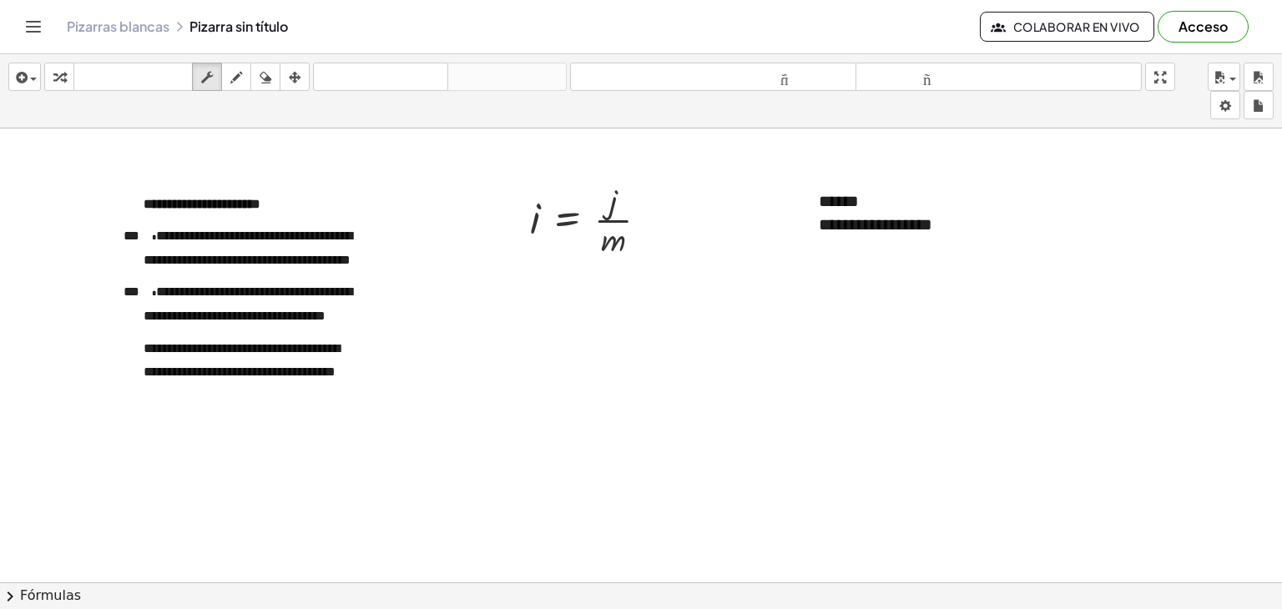
click at [36, 27] on icon "Cambiar navegación" at bounding box center [34, 27] width 14 height 10
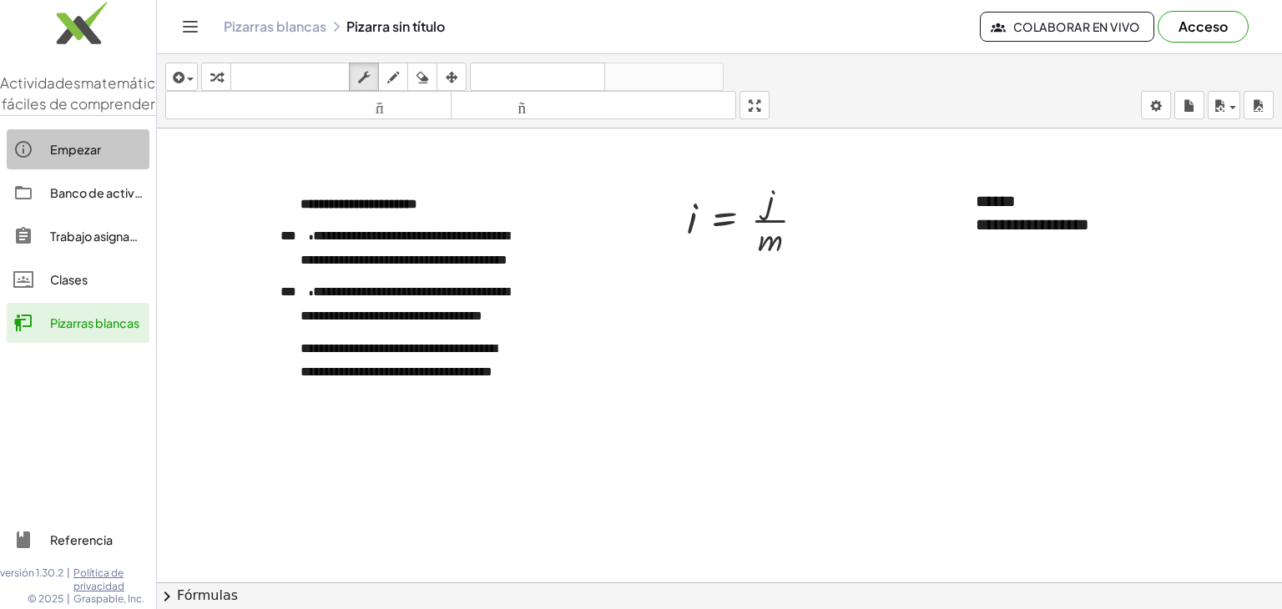
click at [88, 157] on font "Empezar" at bounding box center [75, 149] width 51 height 15
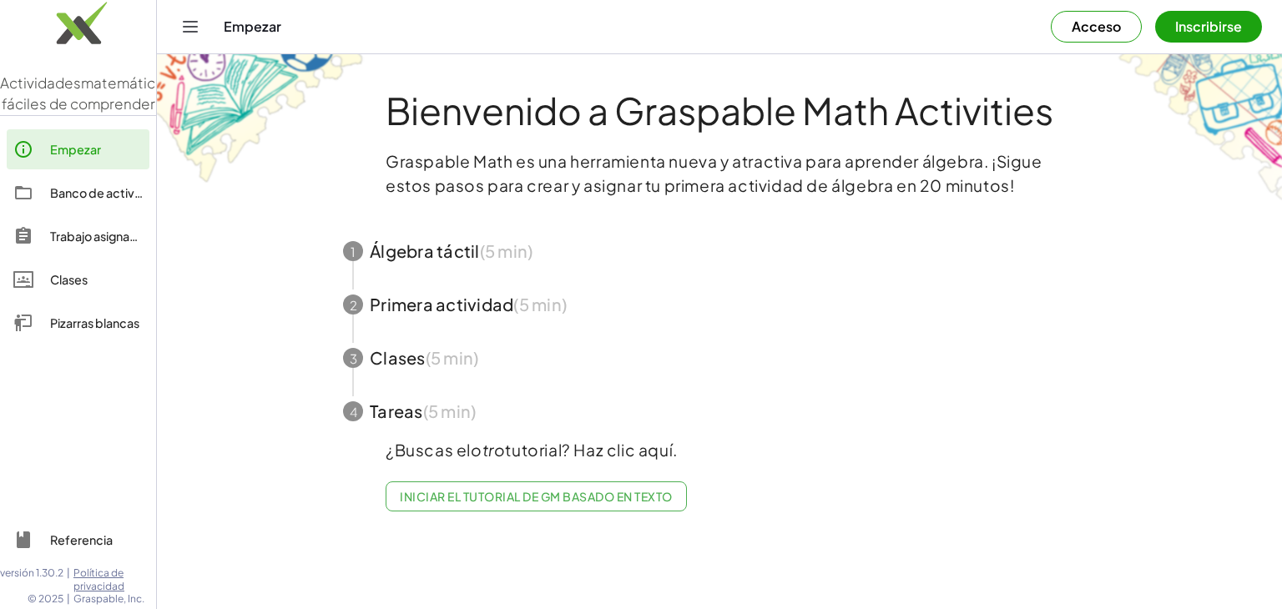
click at [435, 360] on span "button" at bounding box center [719, 357] width 793 height 53
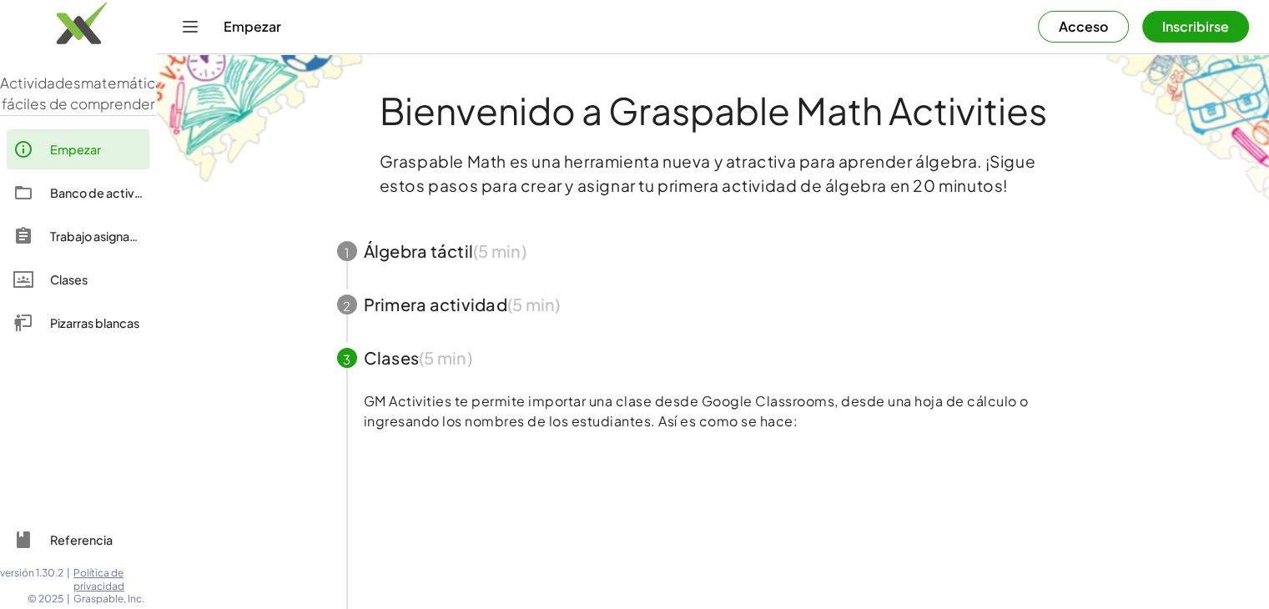
click at [408, 262] on span "button" at bounding box center [713, 250] width 793 height 53
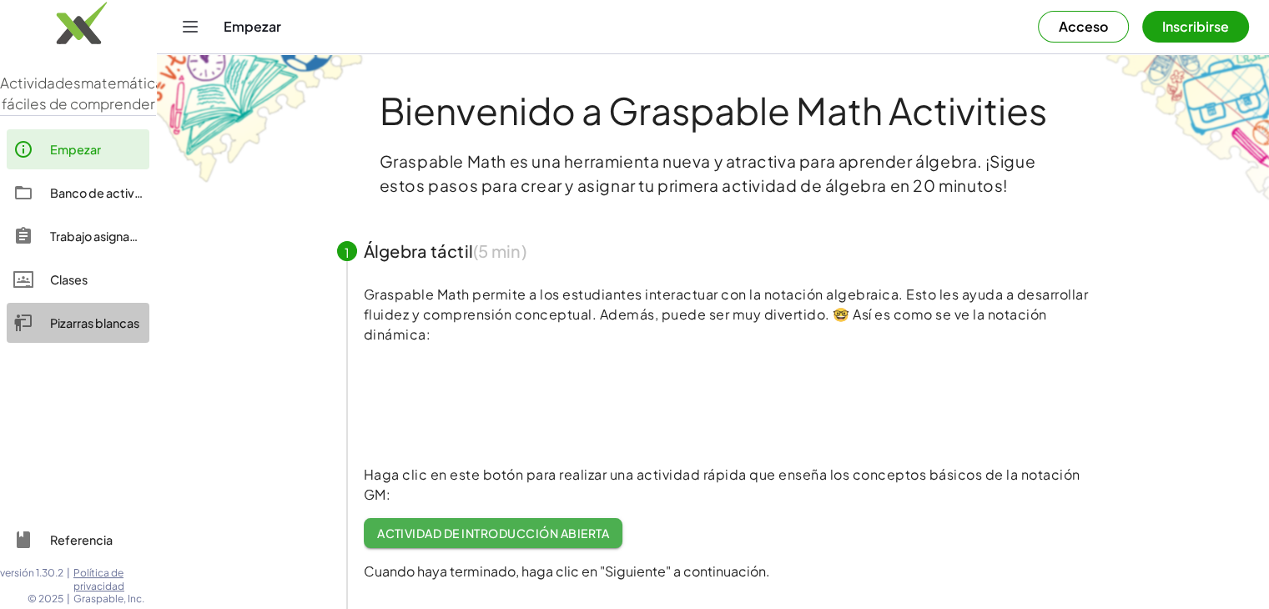
click at [84, 330] on font "Pizarras blancas" at bounding box center [94, 322] width 89 height 15
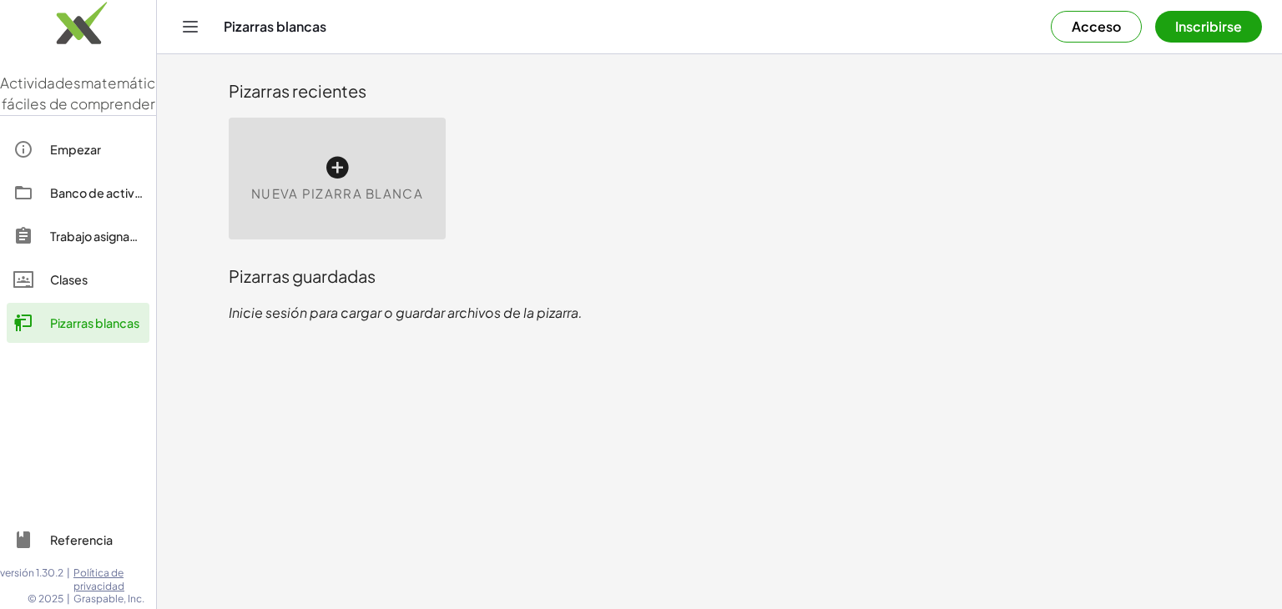
click at [282, 239] on div "Nueva pizarra blanca" at bounding box center [719, 179] width 1001 height 142
click at [320, 181] on div "Nueva pizarra blanca" at bounding box center [337, 179] width 217 height 122
